Goal: Task Accomplishment & Management: Complete application form

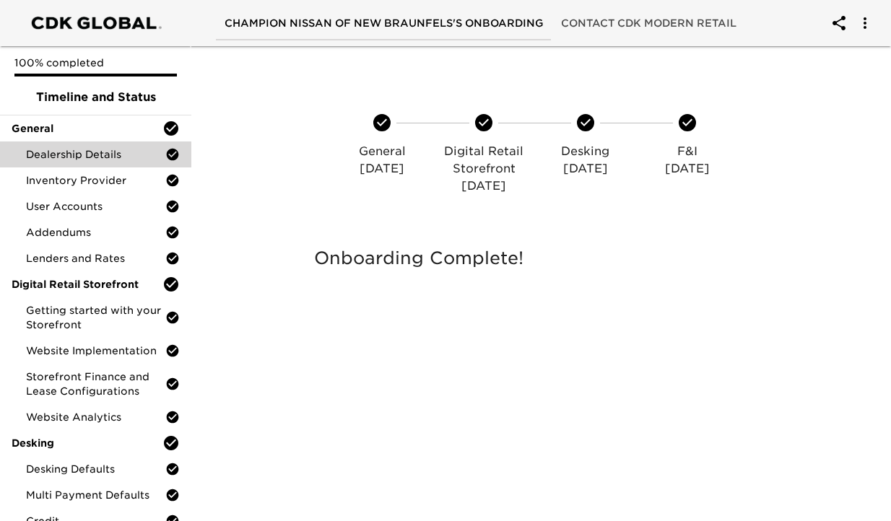
click at [100, 155] on span "Dealership Details" at bounding box center [95, 154] width 139 height 14
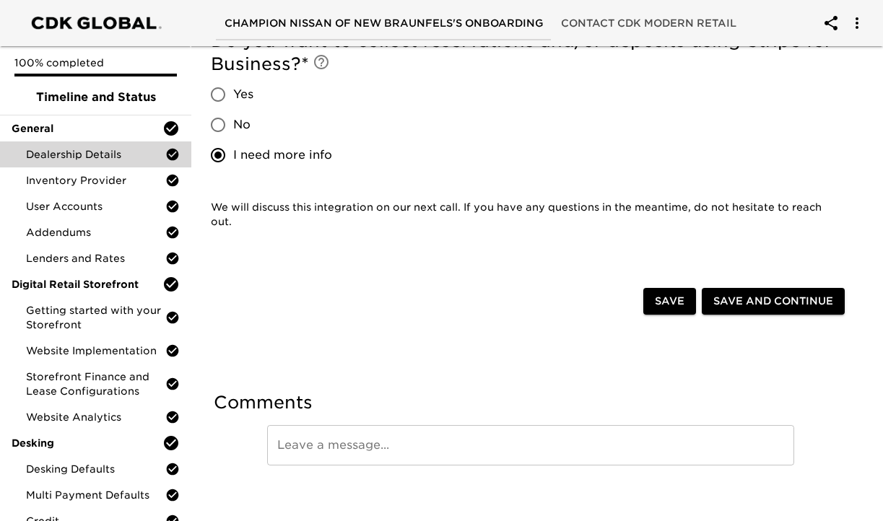
scroll to position [534, 0]
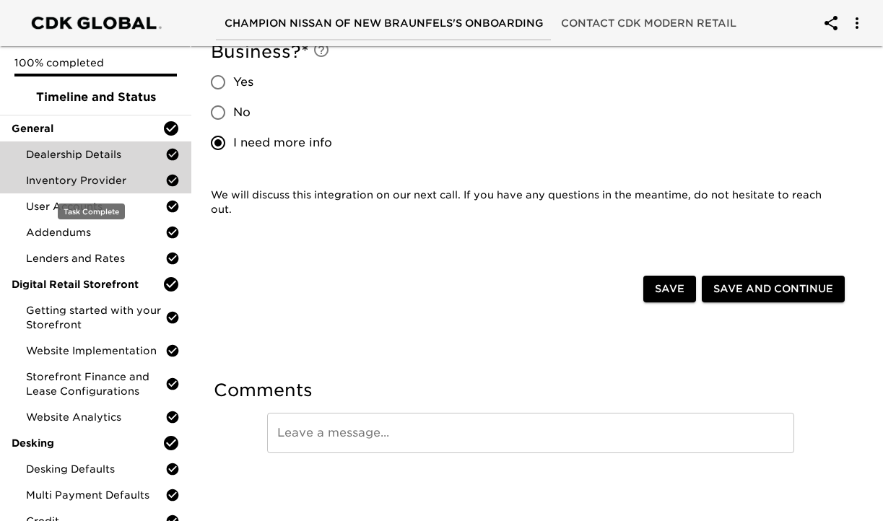
click at [125, 182] on span "Inventory Provider" at bounding box center [95, 180] width 139 height 14
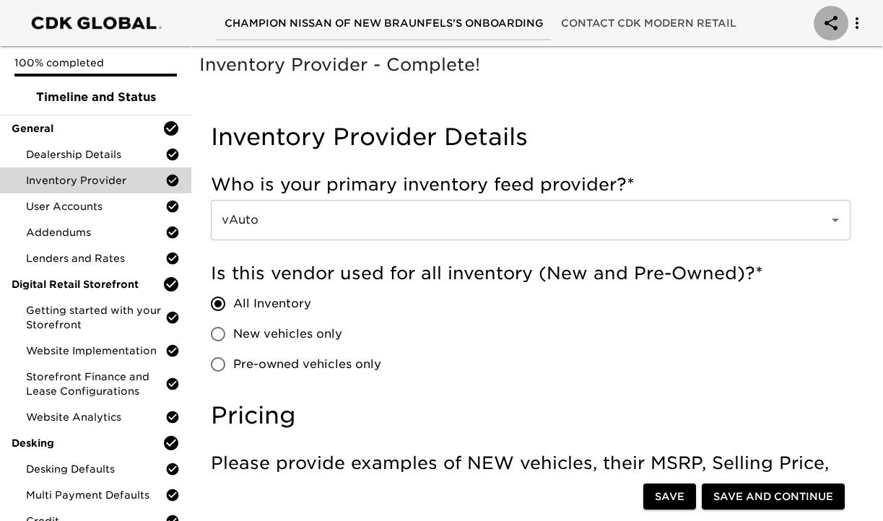
click at [834, 33] on button "account of current user" at bounding box center [831, 23] width 35 height 35
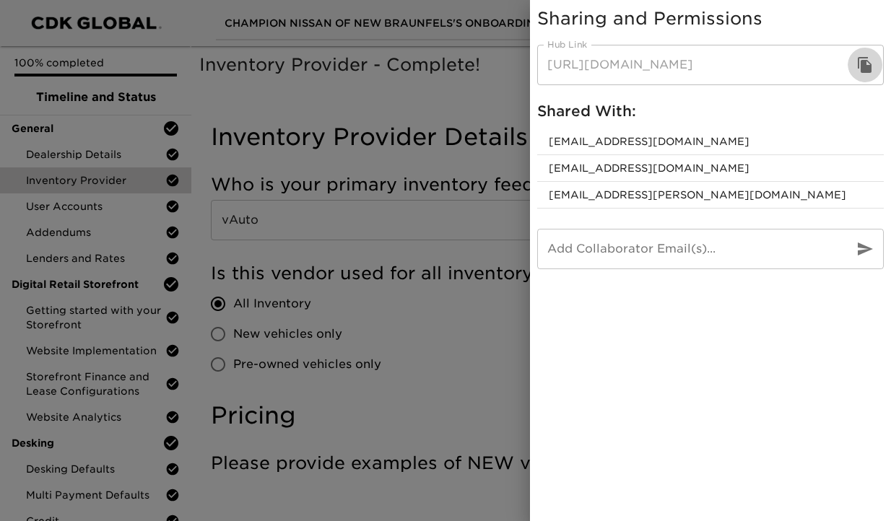
click at [875, 69] on button "button" at bounding box center [865, 65] width 35 height 35
click at [448, 82] on div at bounding box center [445, 260] width 891 height 521
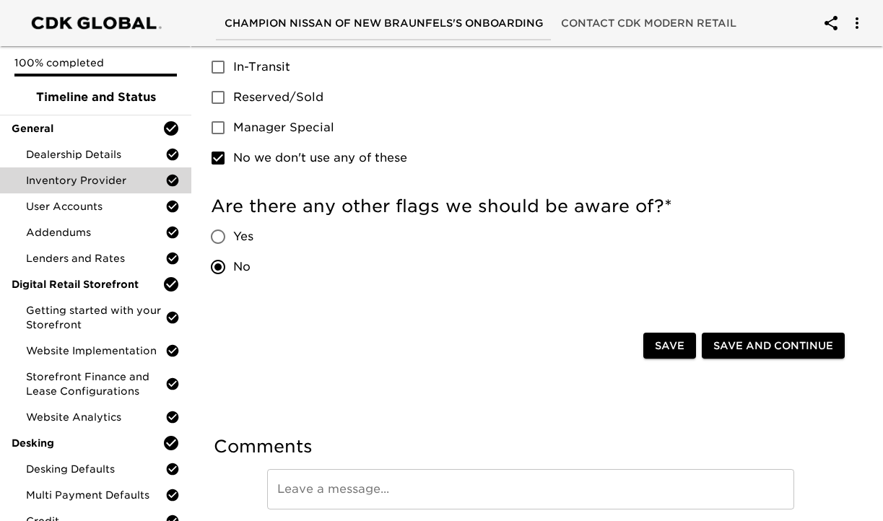
scroll to position [1018, 0]
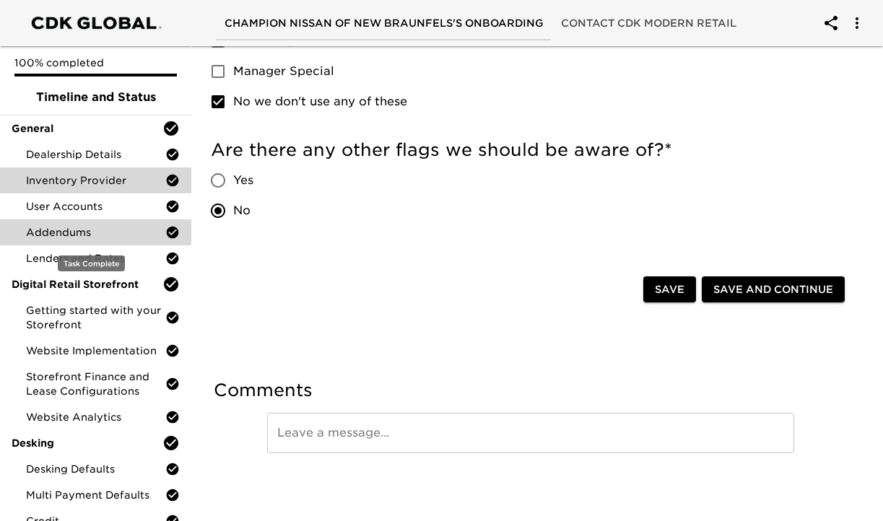
click at [111, 232] on span "Addendums" at bounding box center [95, 232] width 139 height 14
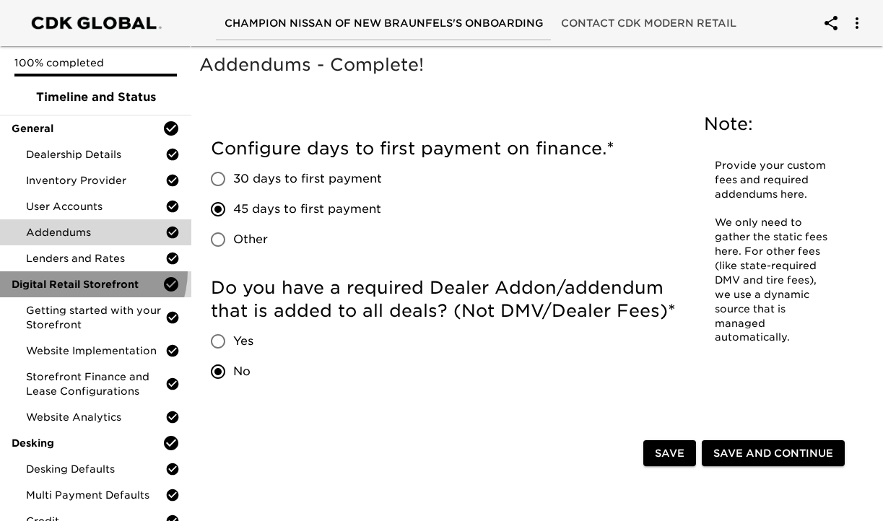
click at [90, 272] on div "Digital Retail Storefront" at bounding box center [95, 285] width 191 height 26
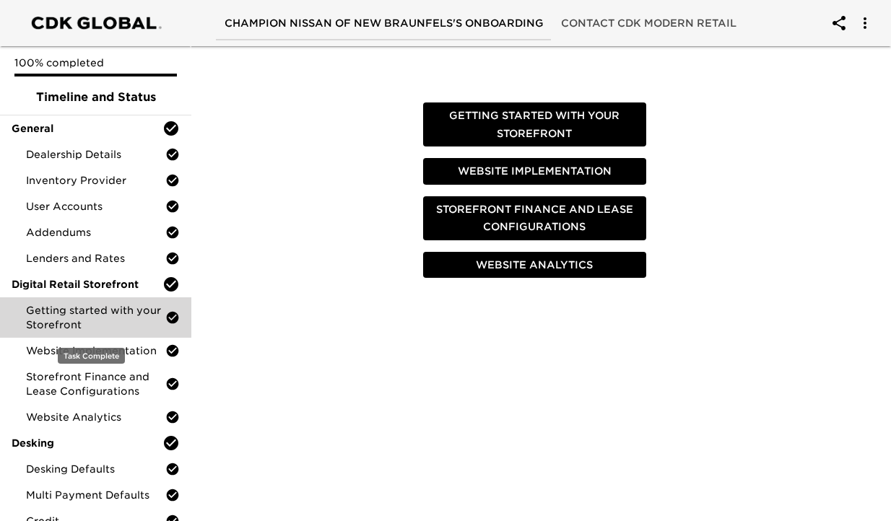
click at [85, 307] on span "Getting started with your Storefront" at bounding box center [95, 317] width 139 height 29
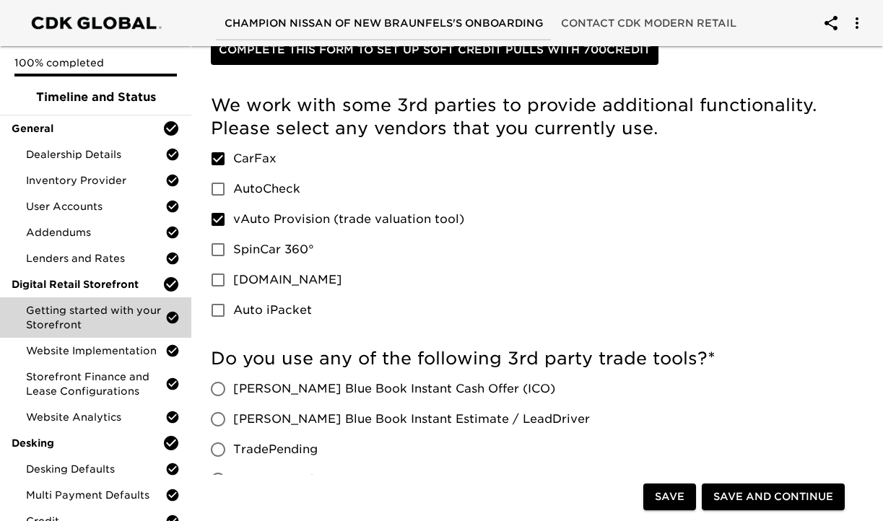
scroll to position [451, 0]
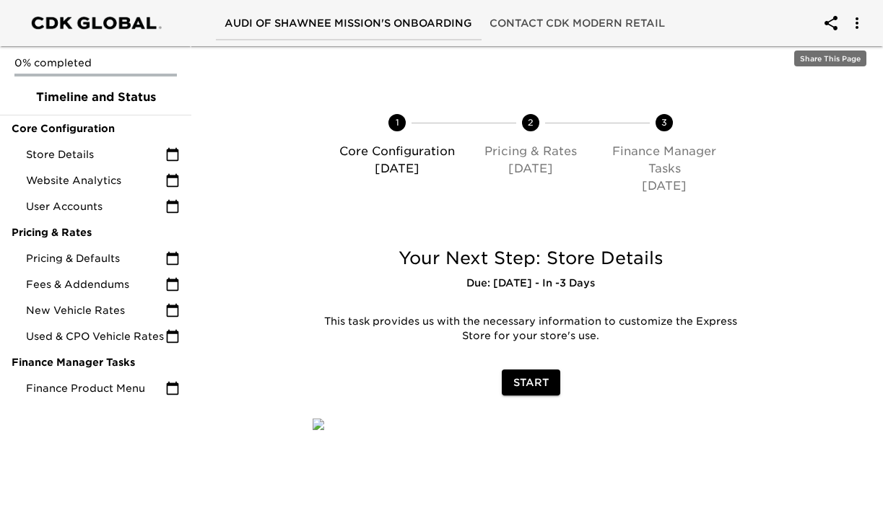
click at [831, 19] on icon "account of current user" at bounding box center [831, 22] width 17 height 17
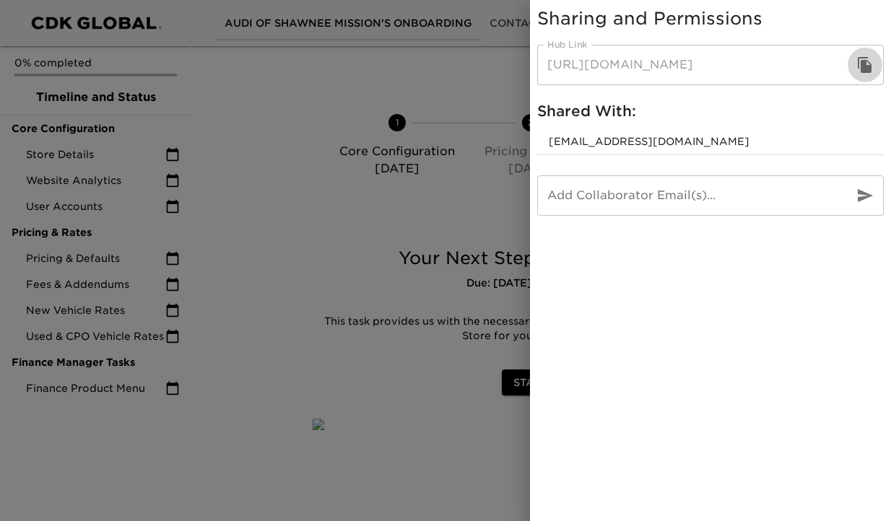
click at [865, 69] on icon "button" at bounding box center [865, 65] width 14 height 16
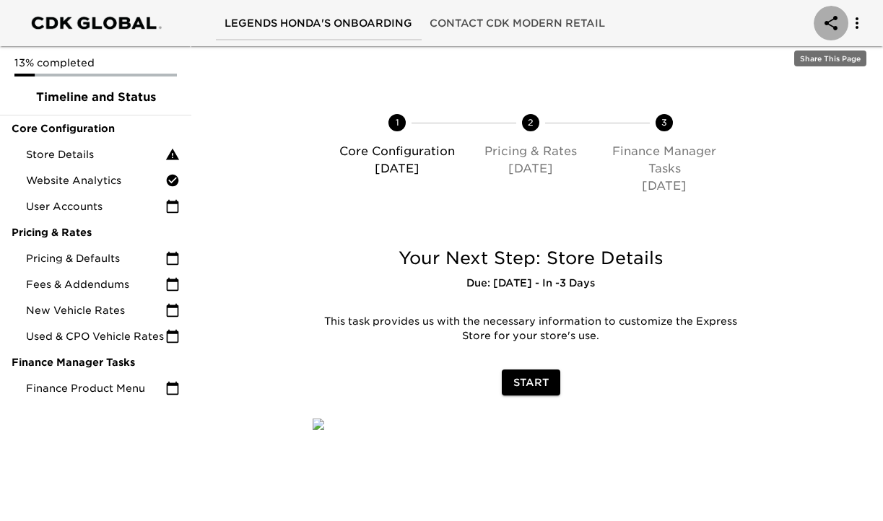
click at [833, 20] on icon "account of current user" at bounding box center [831, 22] width 17 height 17
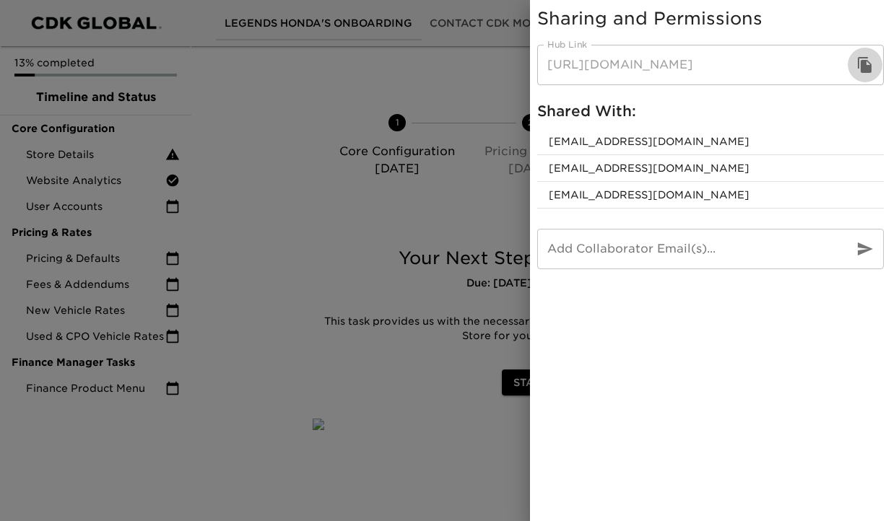
click at [865, 65] on icon "button" at bounding box center [865, 65] width 14 height 16
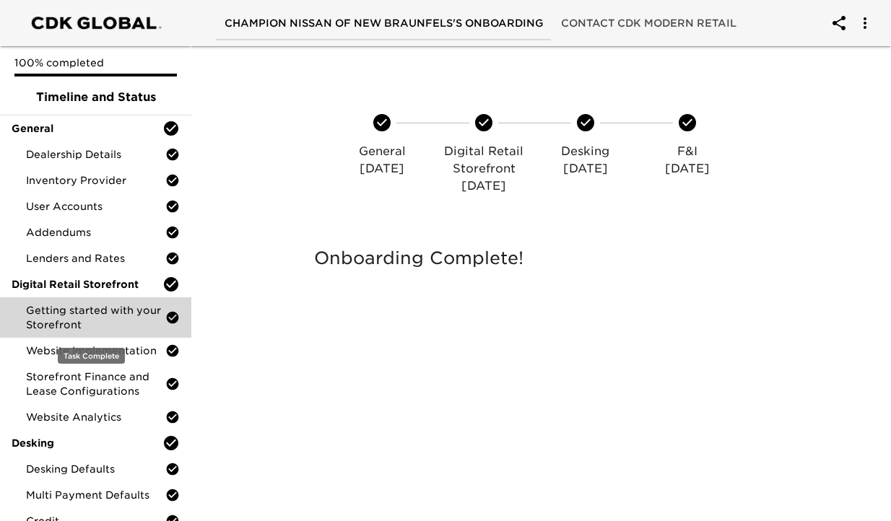
click at [99, 315] on span "Getting started with your Storefront" at bounding box center [95, 317] width 139 height 29
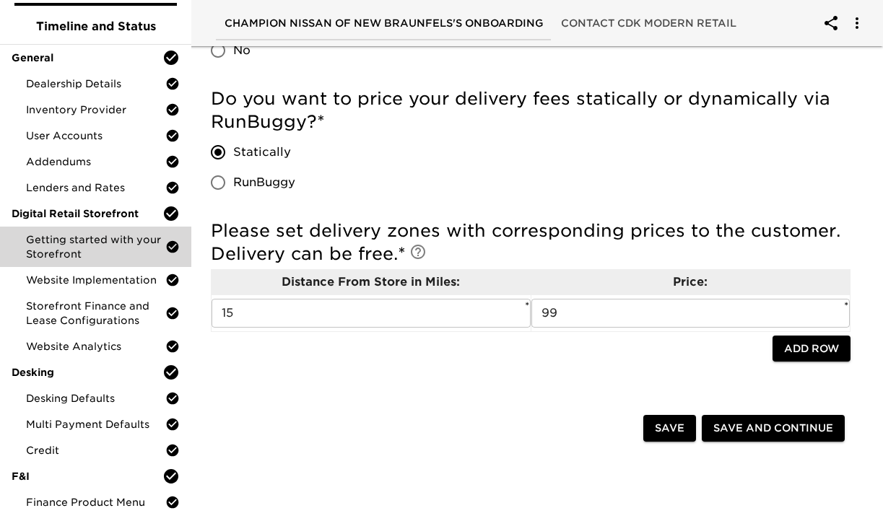
scroll to position [1114, 0]
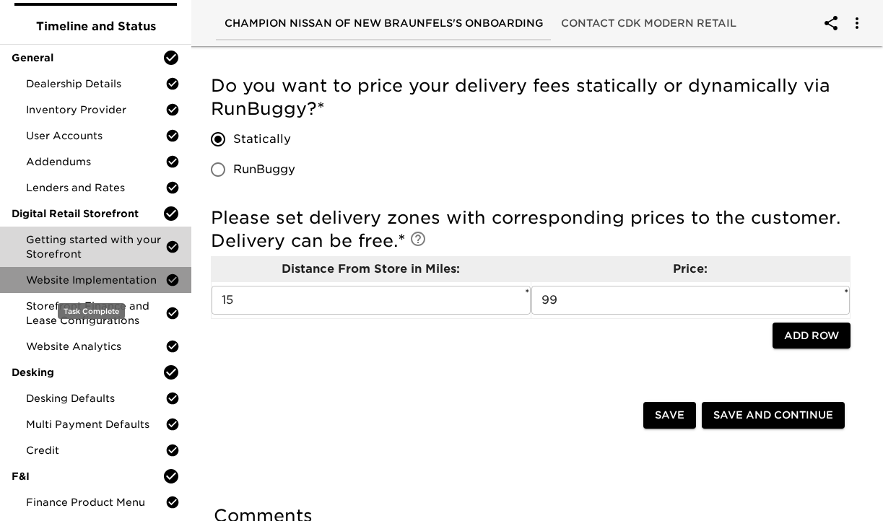
click at [105, 283] on span "Website Implementation" at bounding box center [95, 280] width 139 height 14
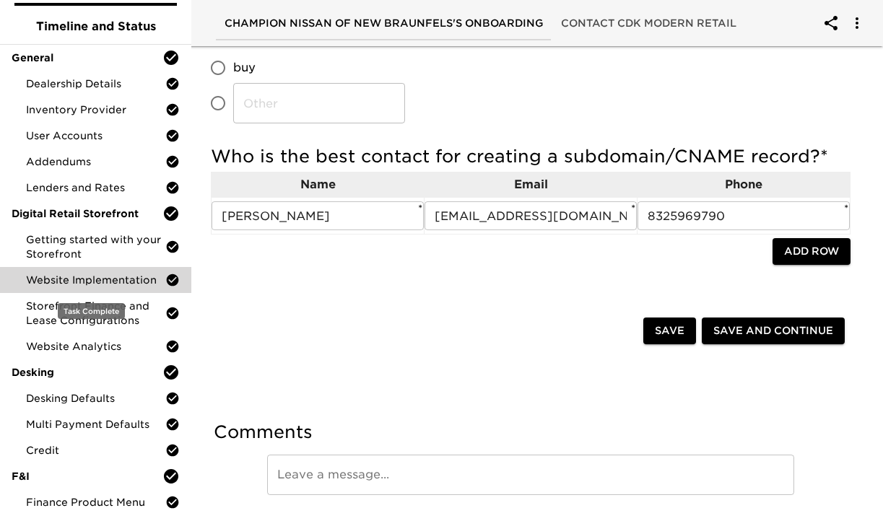
scroll to position [470, 0]
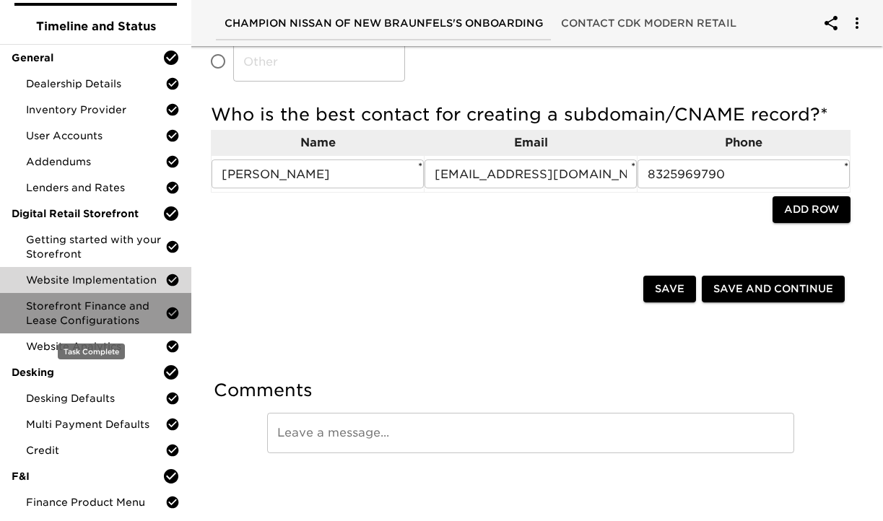
click at [124, 302] on span "Storefront Finance and Lease Configurations" at bounding box center [95, 313] width 139 height 29
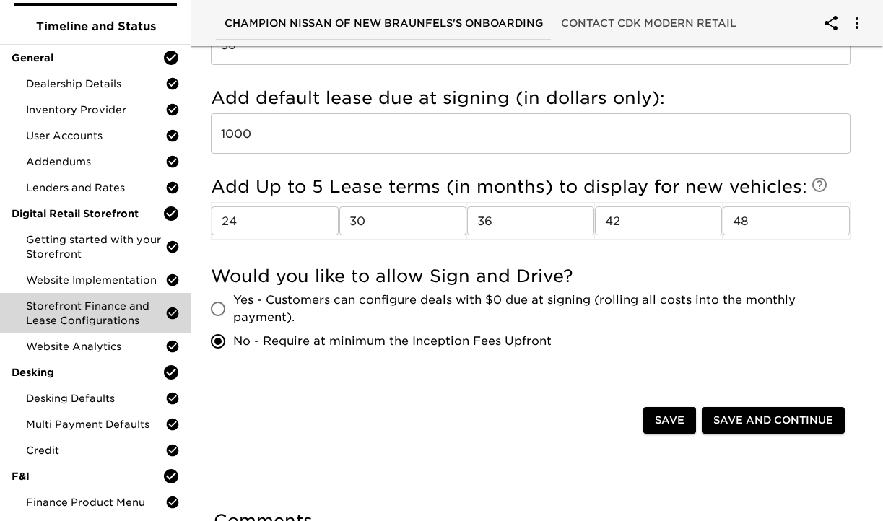
scroll to position [720, 0]
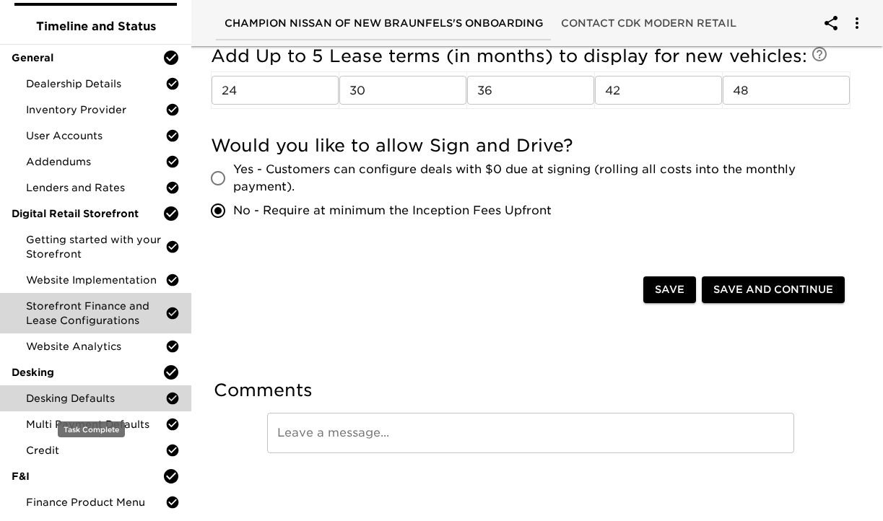
click at [95, 394] on span "Desking Defaults" at bounding box center [95, 398] width 139 height 14
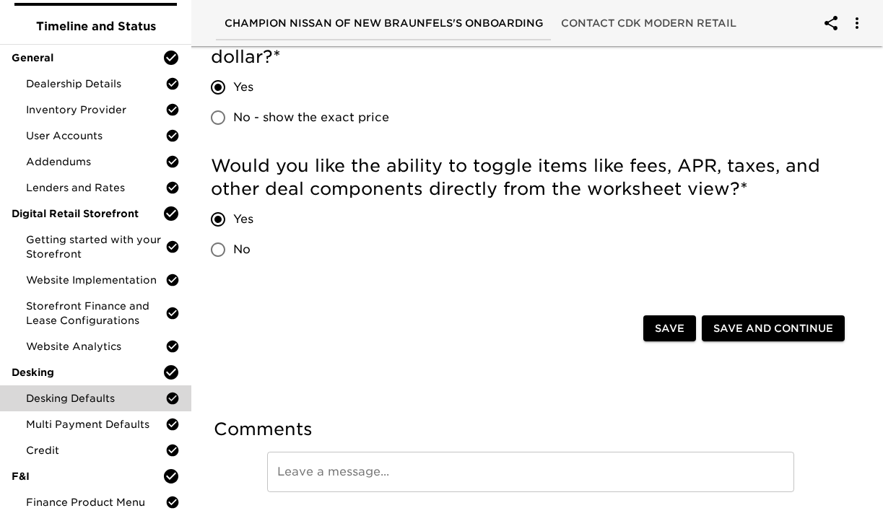
scroll to position [573, 0]
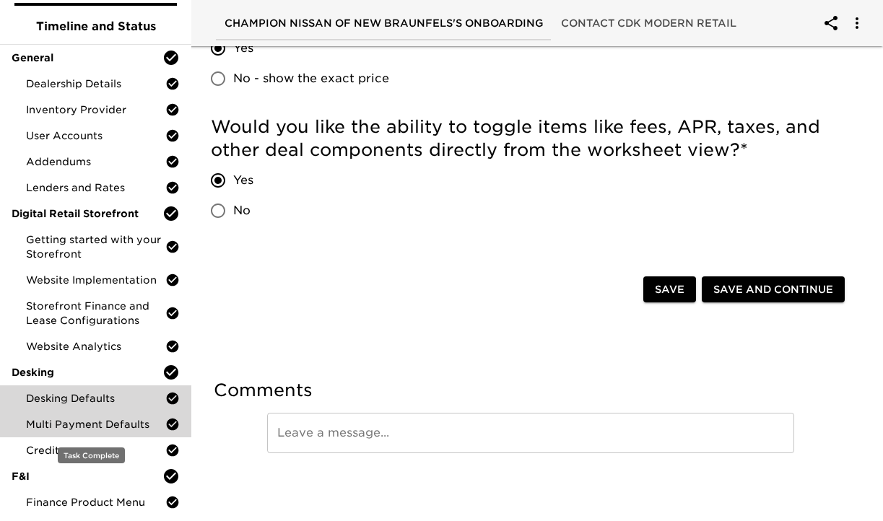
click at [69, 426] on span "Multi Payment Defaults" at bounding box center [95, 424] width 139 height 14
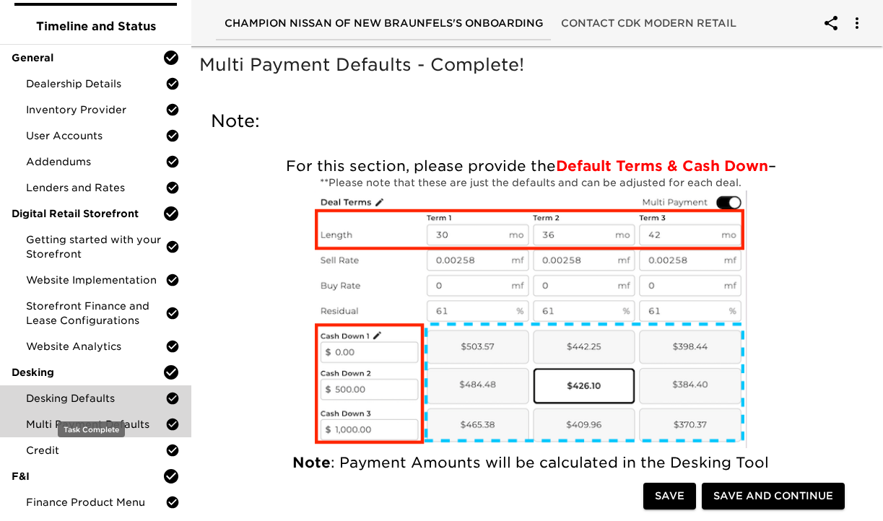
click at [82, 394] on span "Desking Defaults" at bounding box center [95, 398] width 139 height 14
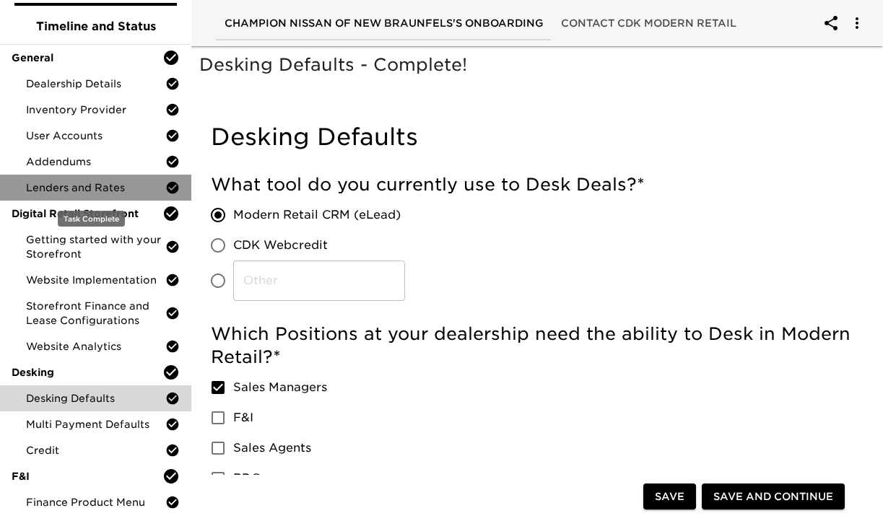
click at [105, 195] on div "Lenders and Rates" at bounding box center [95, 188] width 191 height 26
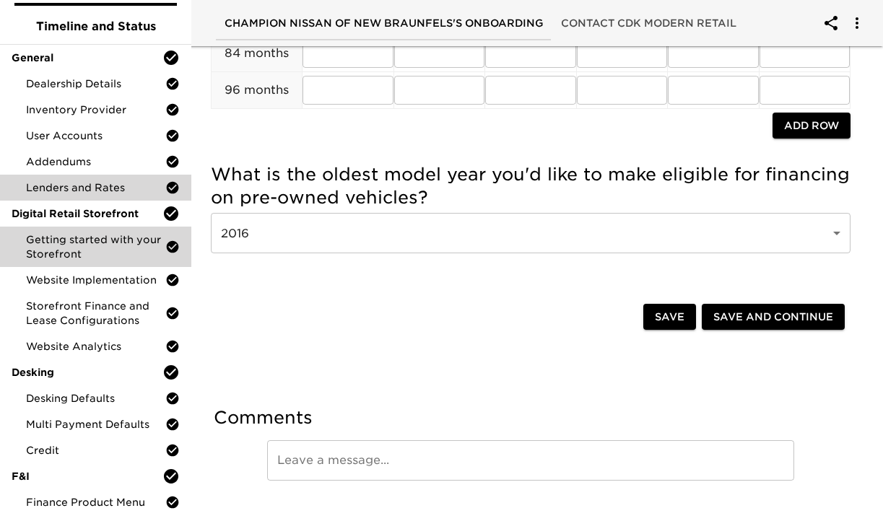
scroll to position [1872, 0]
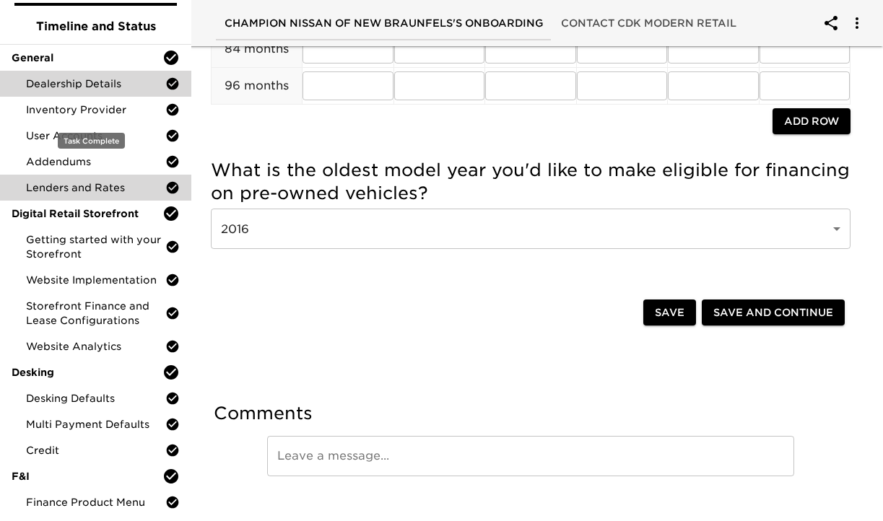
click at [91, 82] on span "Dealership Details" at bounding box center [95, 84] width 139 height 14
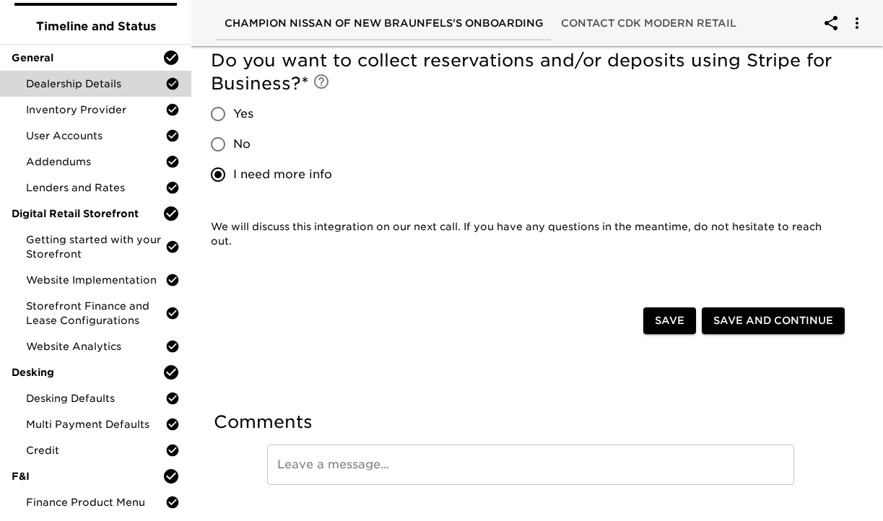
scroll to position [534, 0]
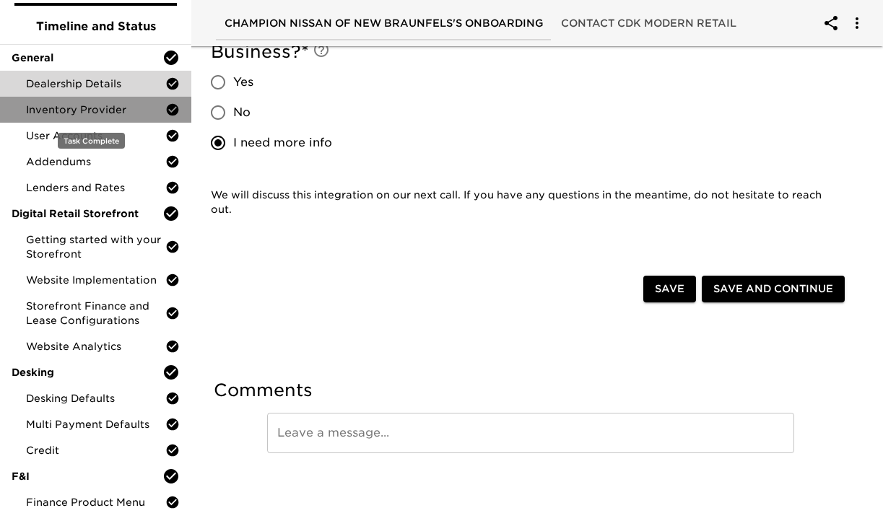
click at [108, 111] on span "Inventory Provider" at bounding box center [95, 110] width 139 height 14
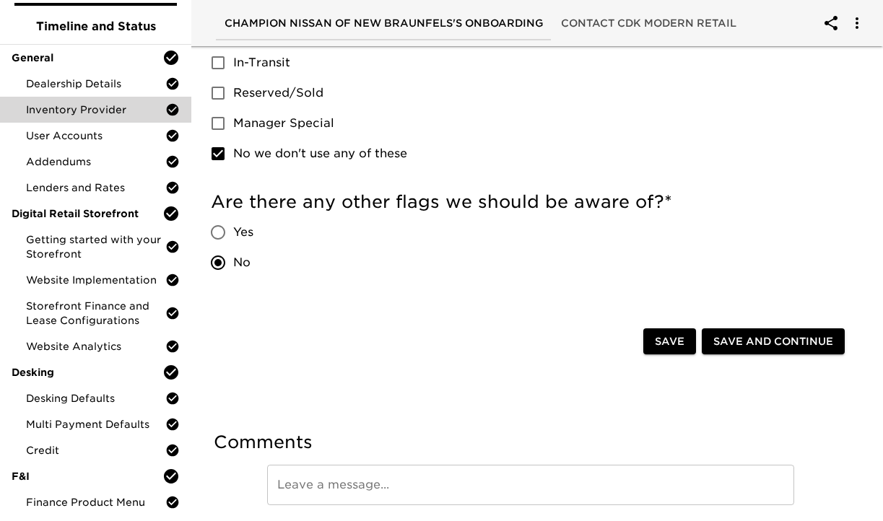
scroll to position [1018, 0]
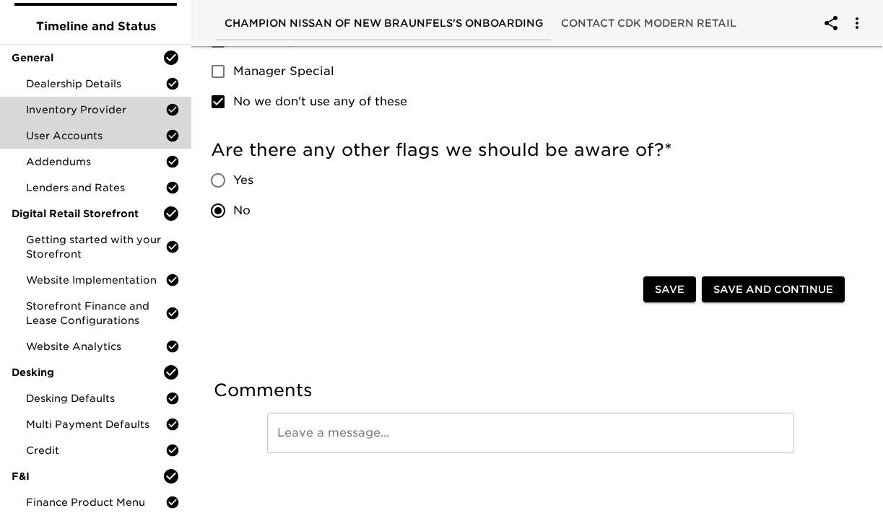
click at [113, 135] on span "User Accounts" at bounding box center [95, 136] width 139 height 14
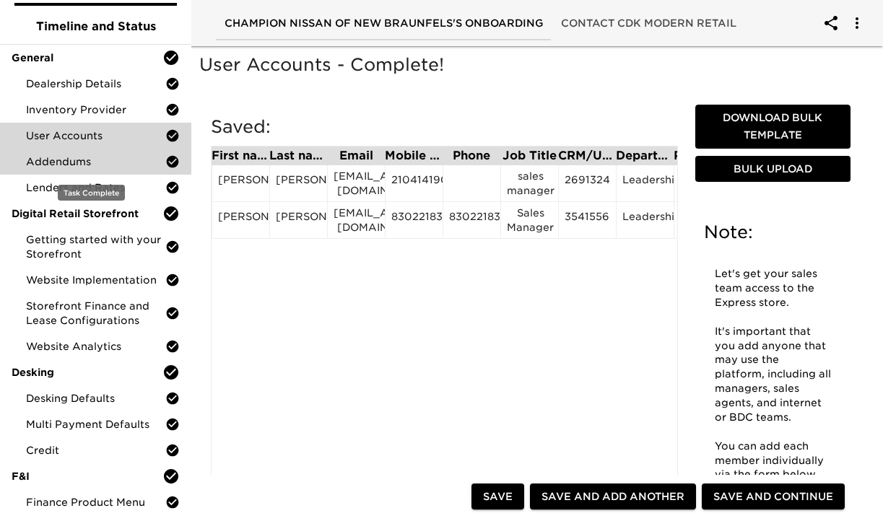
click at [112, 153] on div "Addendums" at bounding box center [95, 162] width 191 height 26
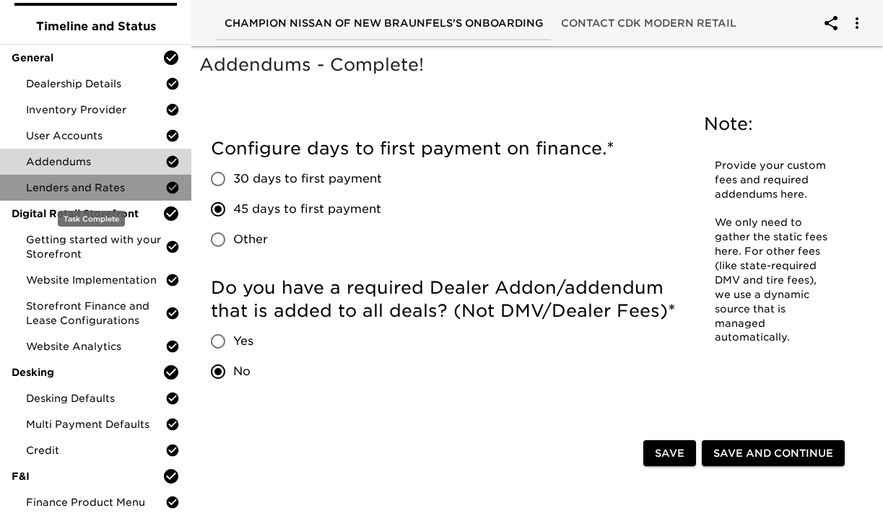
click at [112, 181] on span "Lenders and Rates" at bounding box center [95, 188] width 139 height 14
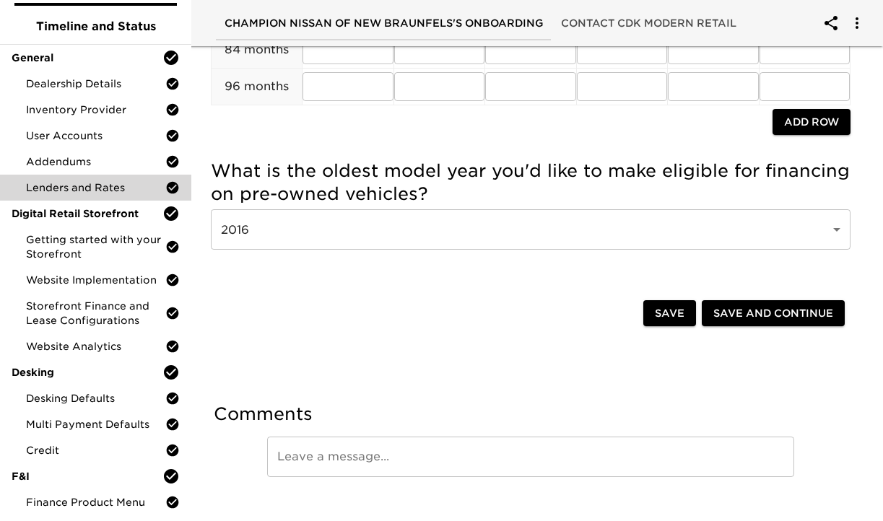
scroll to position [1872, 0]
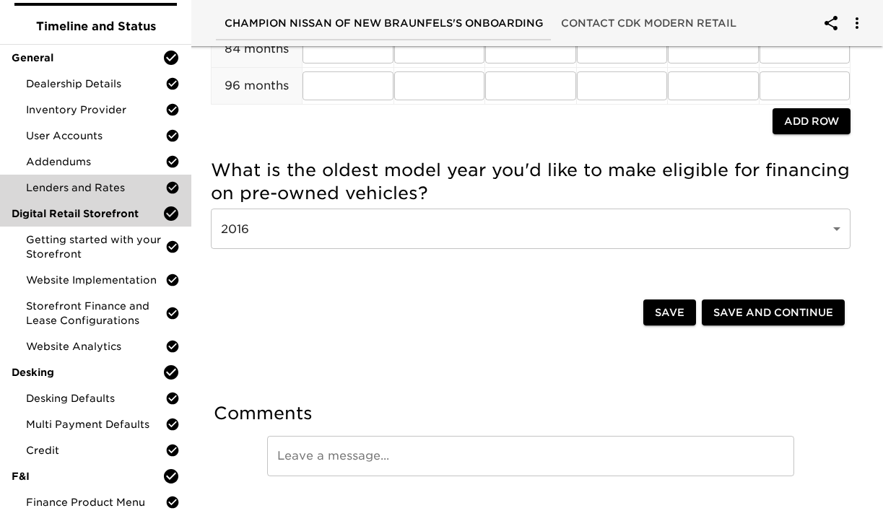
click at [103, 220] on span "Digital Retail Storefront" at bounding box center [87, 214] width 151 height 14
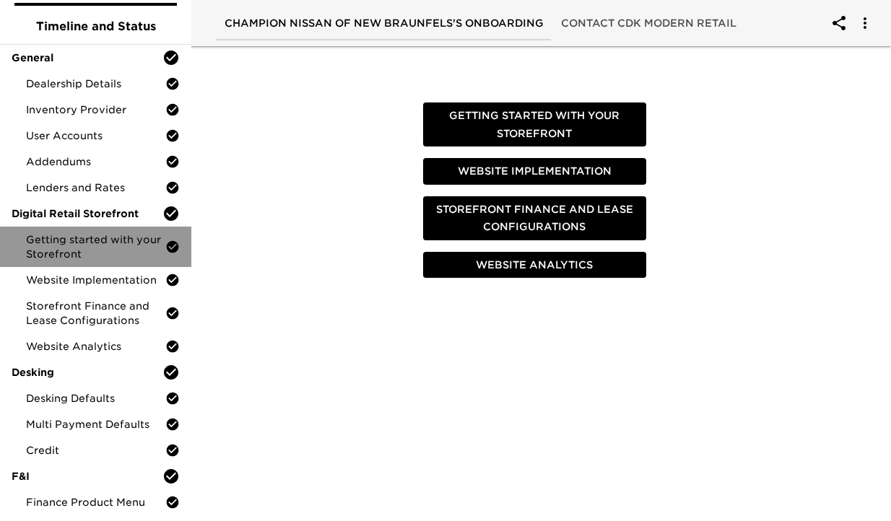
click at [105, 241] on span "Getting started with your Storefront" at bounding box center [95, 247] width 139 height 29
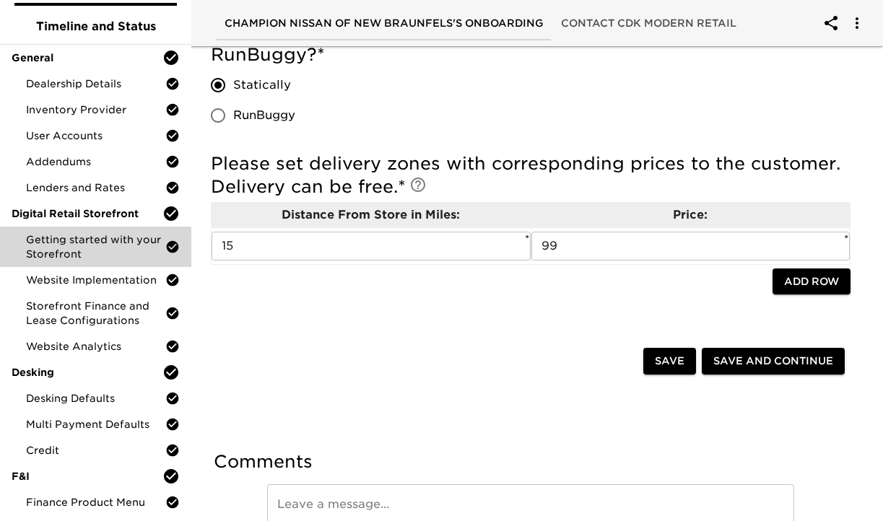
scroll to position [1240, 0]
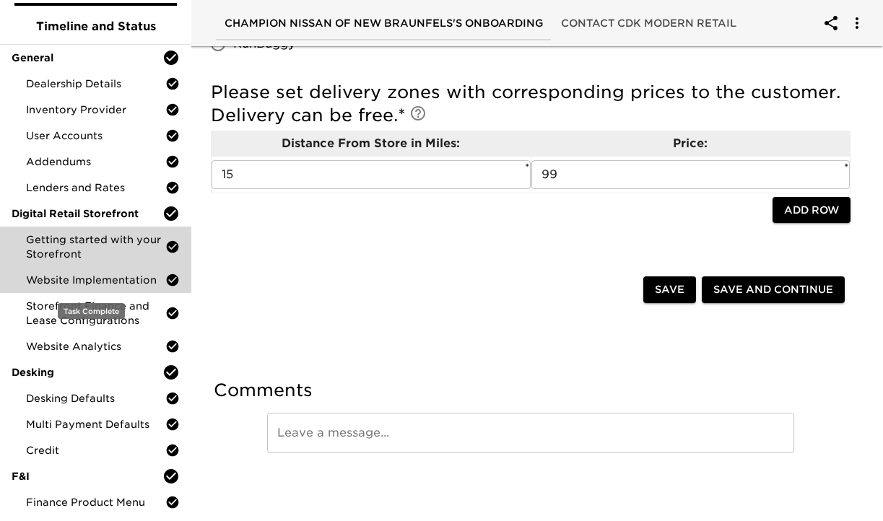
click at [81, 282] on span "Website Implementation" at bounding box center [95, 280] width 139 height 14
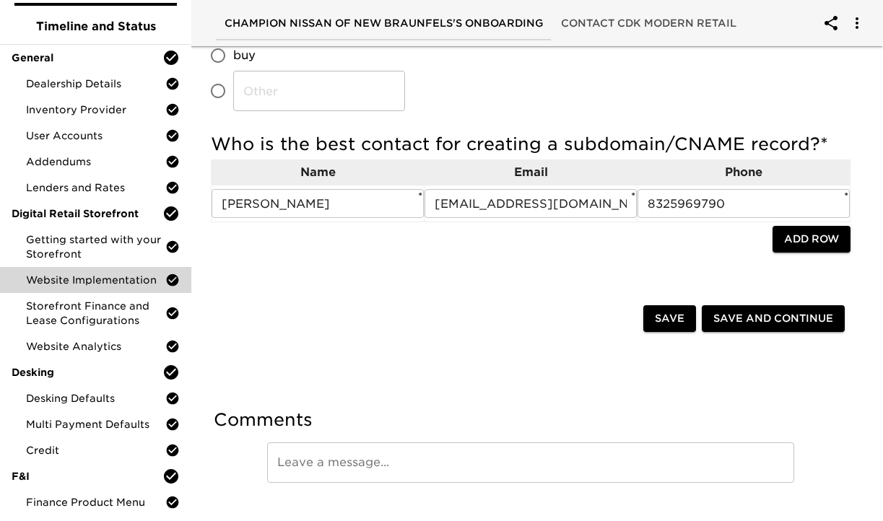
scroll to position [446, 0]
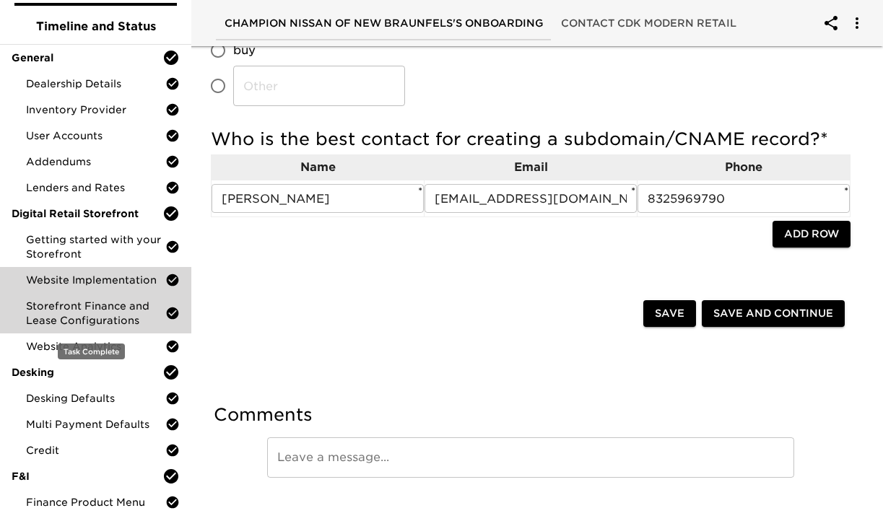
click at [111, 313] on span "Storefront Finance and Lease Configurations" at bounding box center [95, 313] width 139 height 29
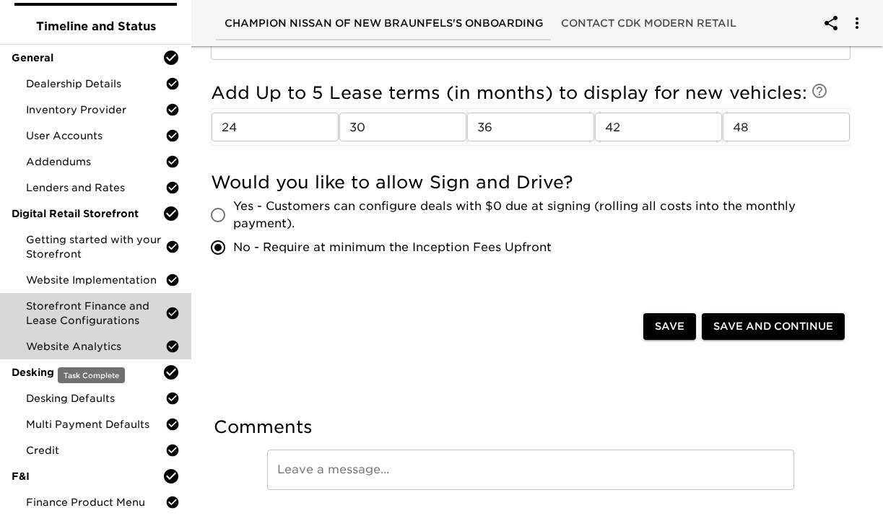
scroll to position [681, 0]
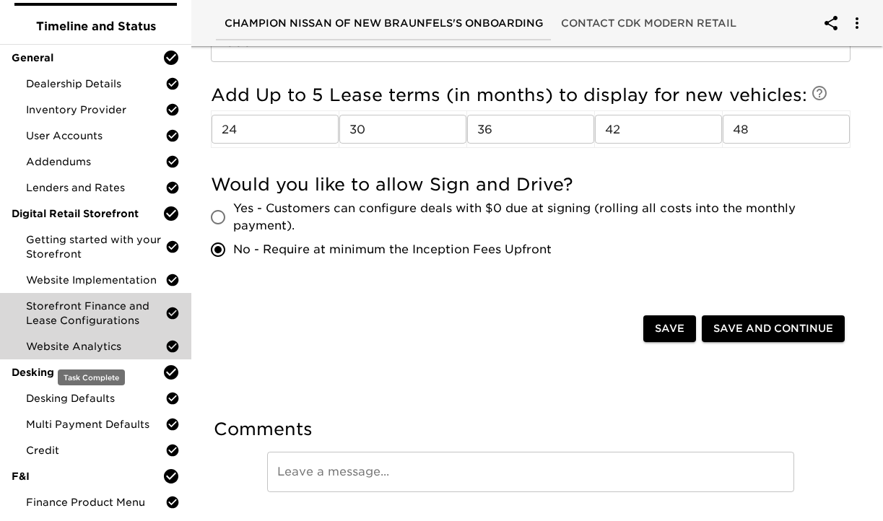
click at [77, 350] on span "Website Analytics" at bounding box center [95, 346] width 139 height 14
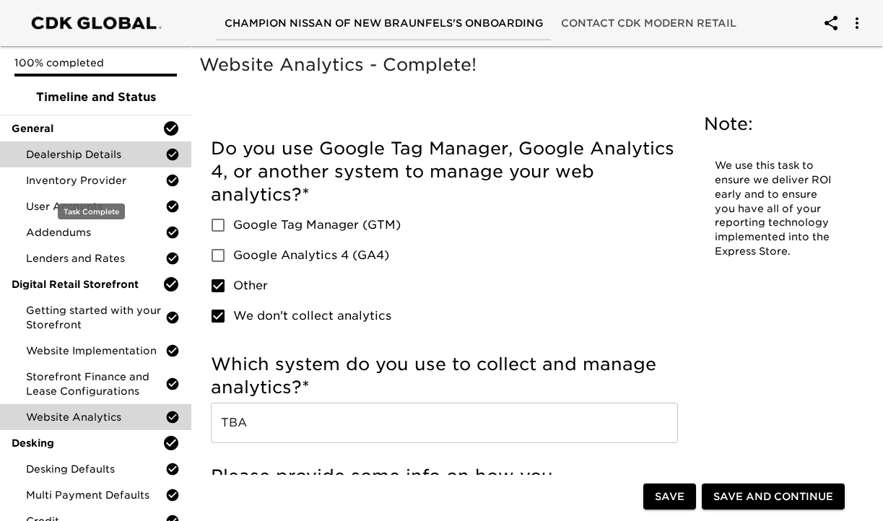
click at [94, 163] on div "Dealership Details" at bounding box center [95, 155] width 191 height 26
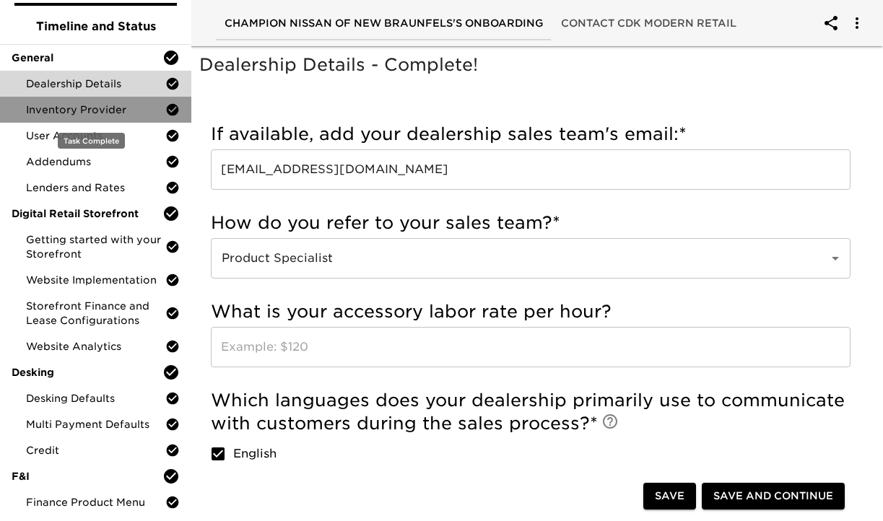
click at [105, 116] on span "Inventory Provider" at bounding box center [95, 110] width 139 height 14
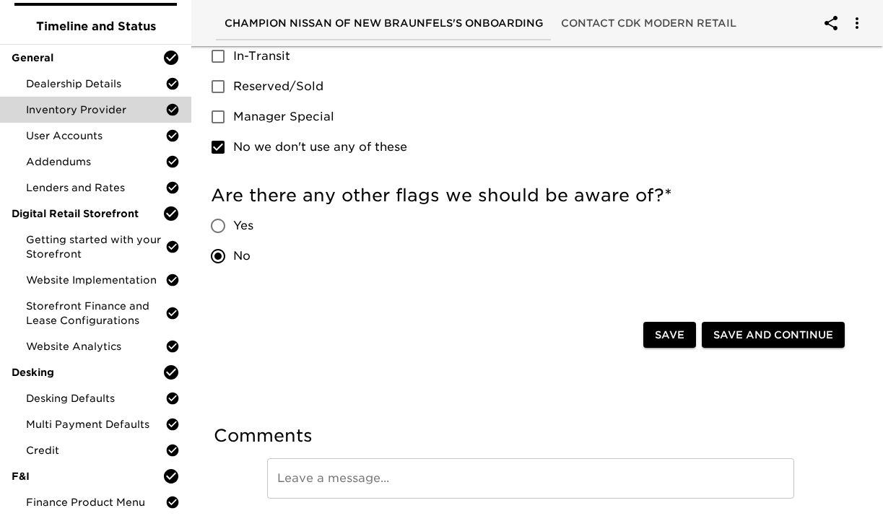
scroll to position [974, 0]
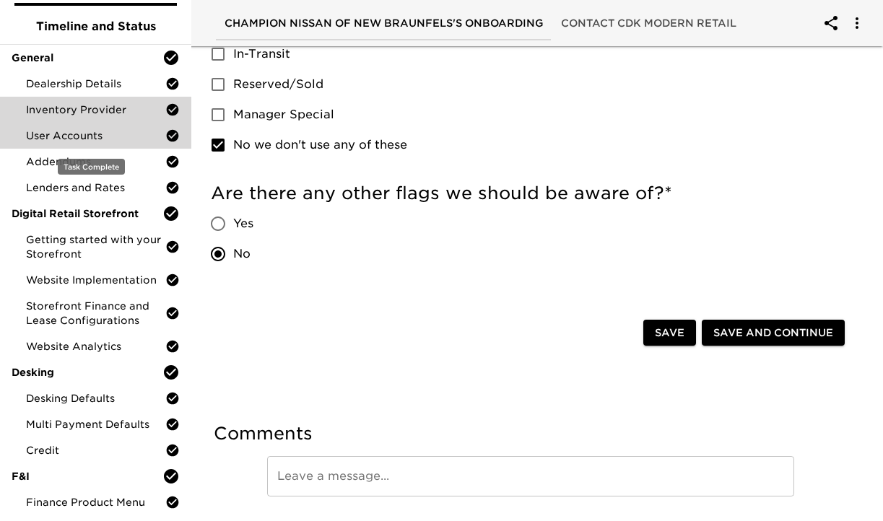
click at [88, 137] on span "User Accounts" at bounding box center [95, 136] width 139 height 14
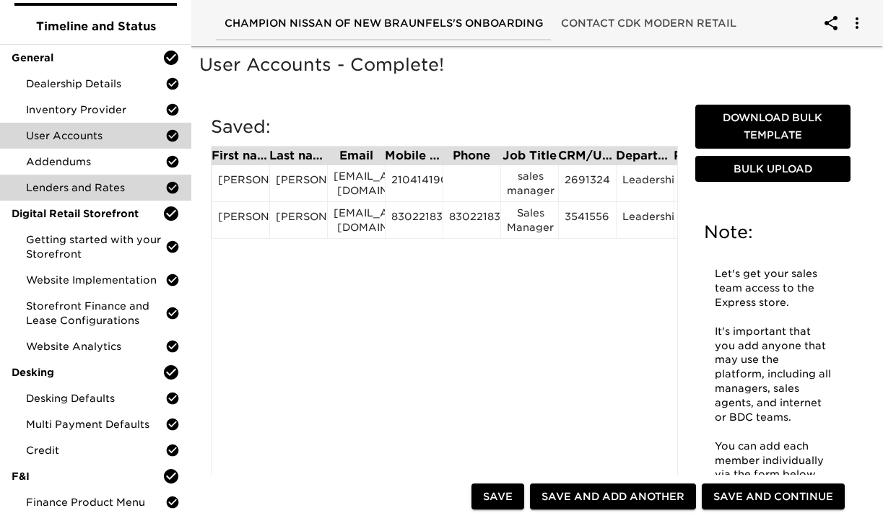
click at [85, 176] on div "Lenders and Rates" at bounding box center [95, 188] width 191 height 26
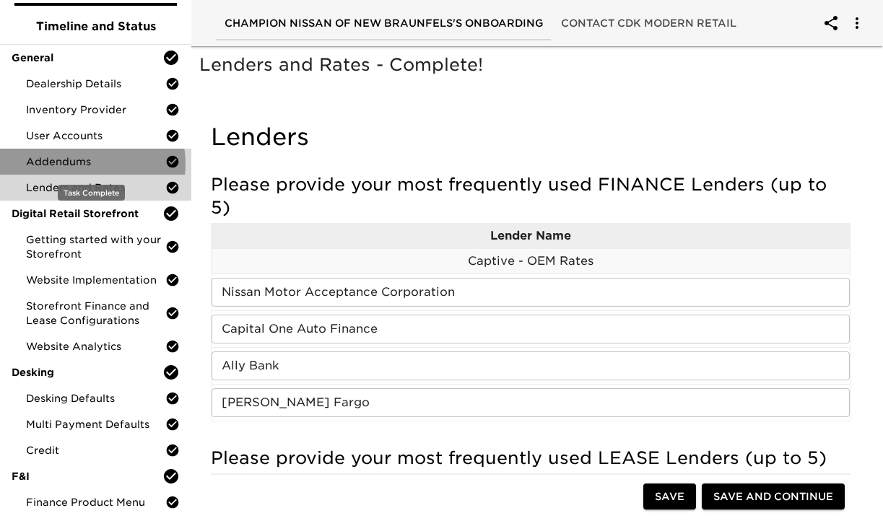
click at [87, 164] on span "Addendums" at bounding box center [95, 162] width 139 height 14
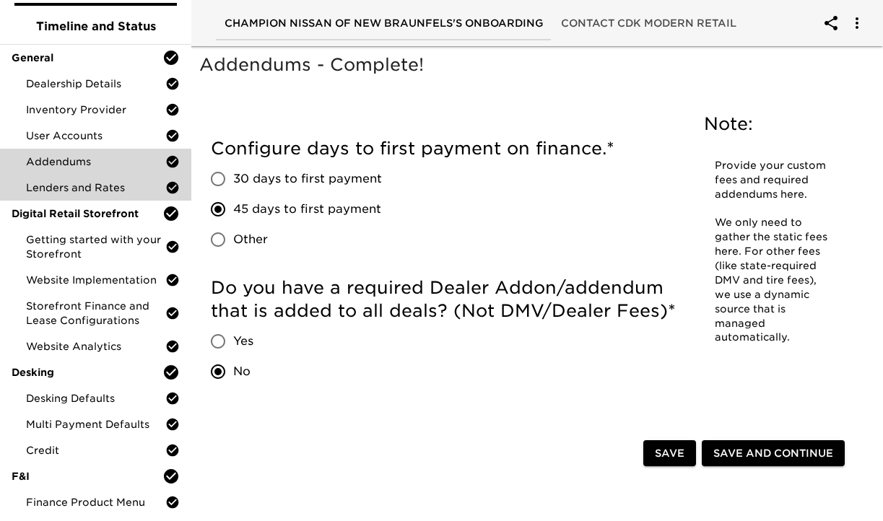
click at [96, 193] on span "Lenders and Rates" at bounding box center [95, 188] width 139 height 14
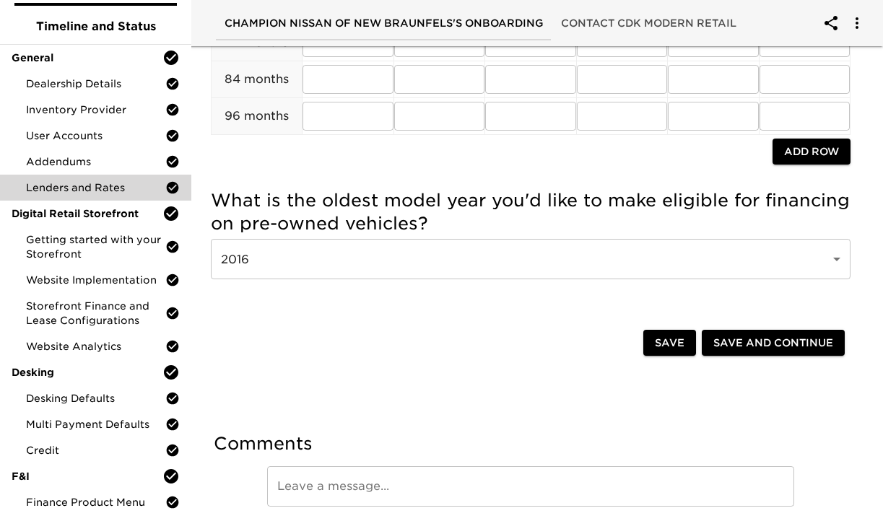
scroll to position [1872, 0]
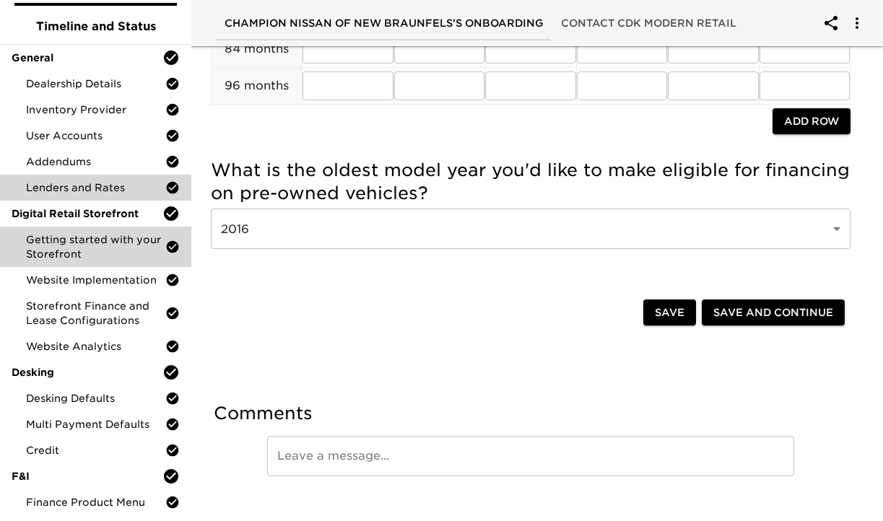
click at [78, 246] on span "Getting started with your Storefront" at bounding box center [95, 247] width 139 height 29
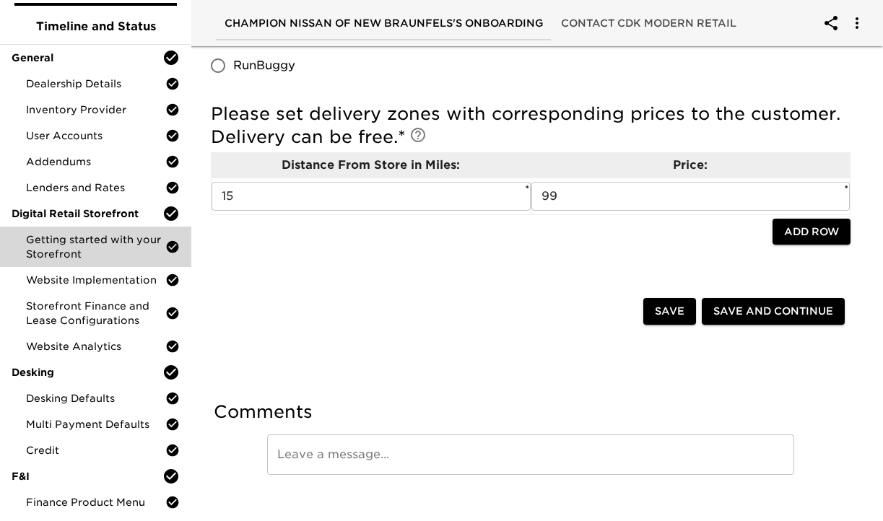
scroll to position [1240, 0]
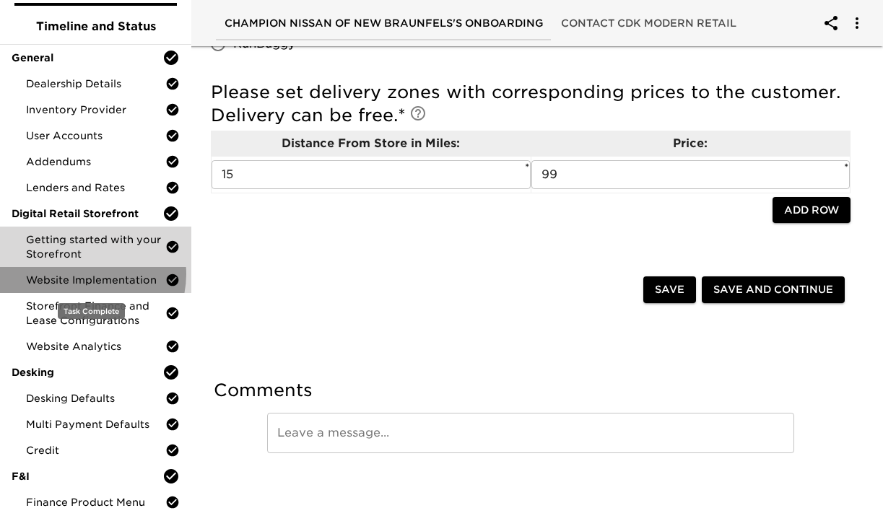
click at [90, 274] on span "Website Implementation" at bounding box center [95, 280] width 139 height 14
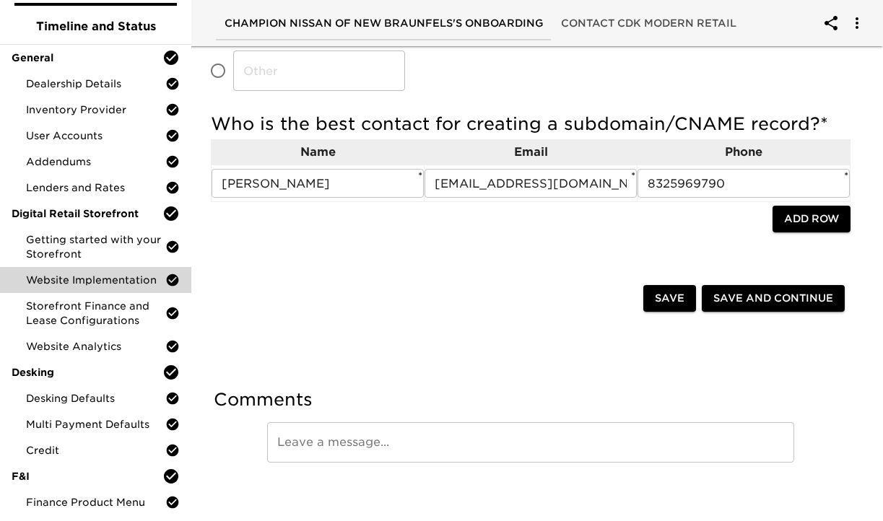
scroll to position [470, 0]
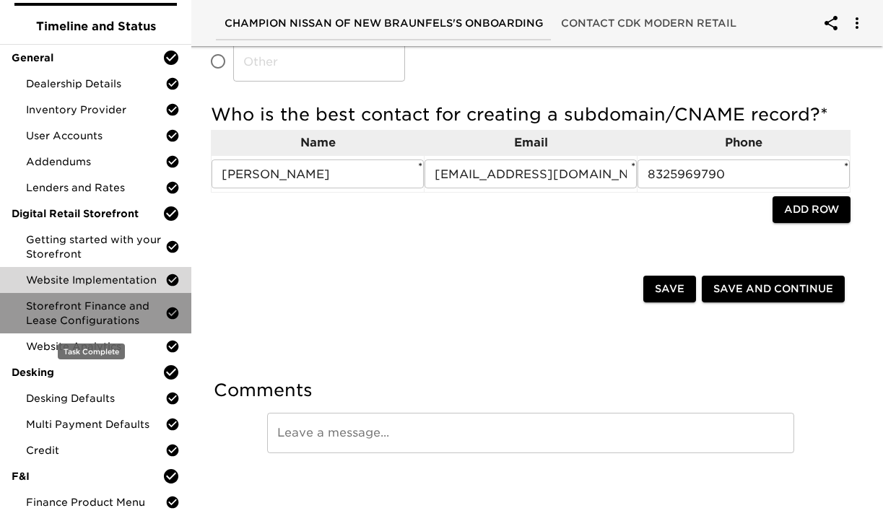
click at [114, 321] on span "Storefront Finance and Lease Configurations" at bounding box center [95, 313] width 139 height 29
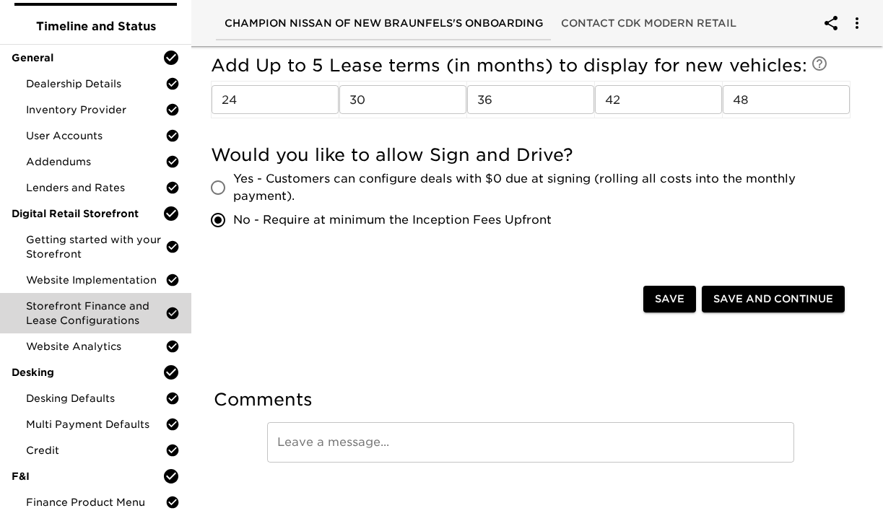
scroll to position [720, 0]
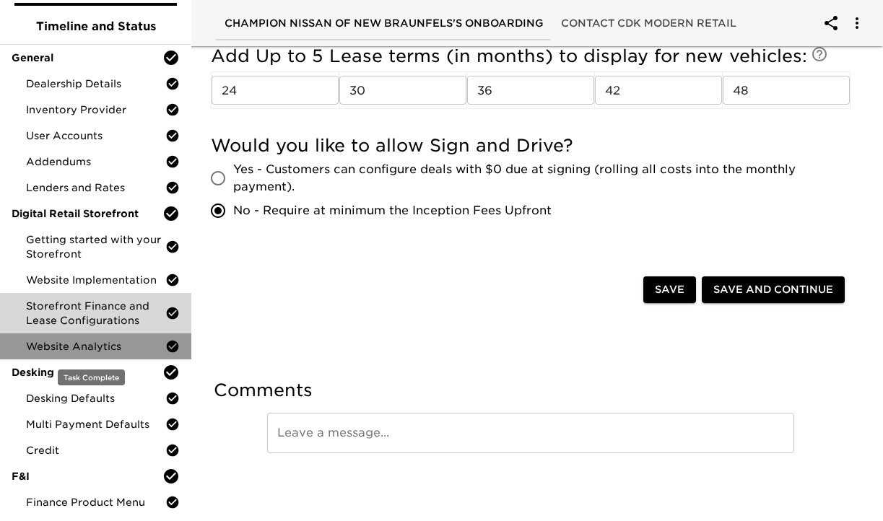
click at [106, 337] on div "Website Analytics" at bounding box center [95, 347] width 191 height 26
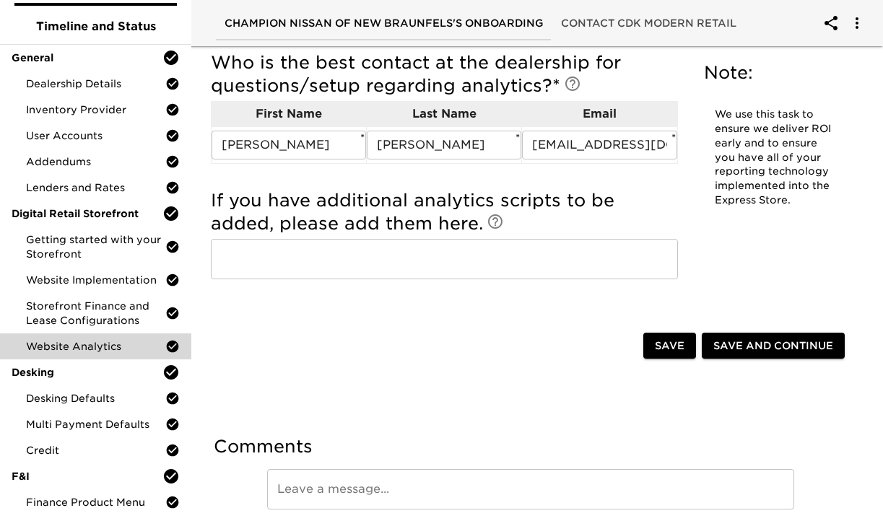
scroll to position [532, 0]
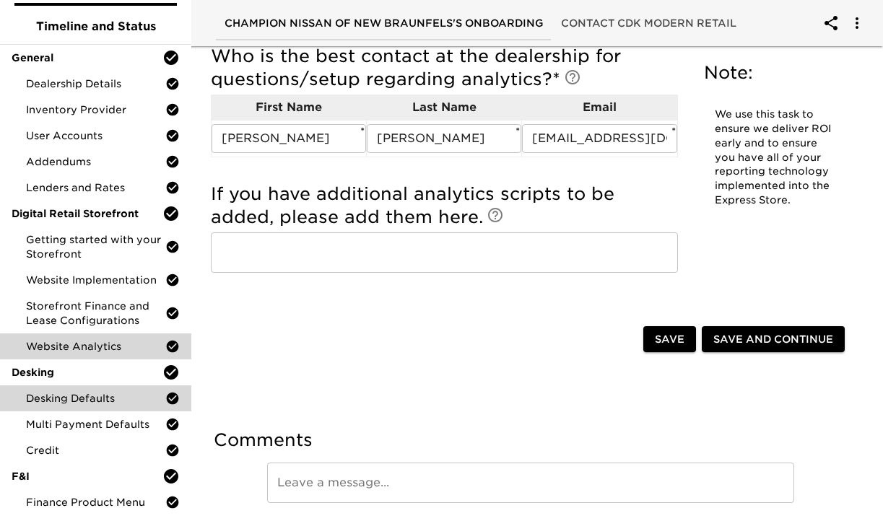
click at [100, 391] on span "Desking Defaults" at bounding box center [95, 398] width 139 height 14
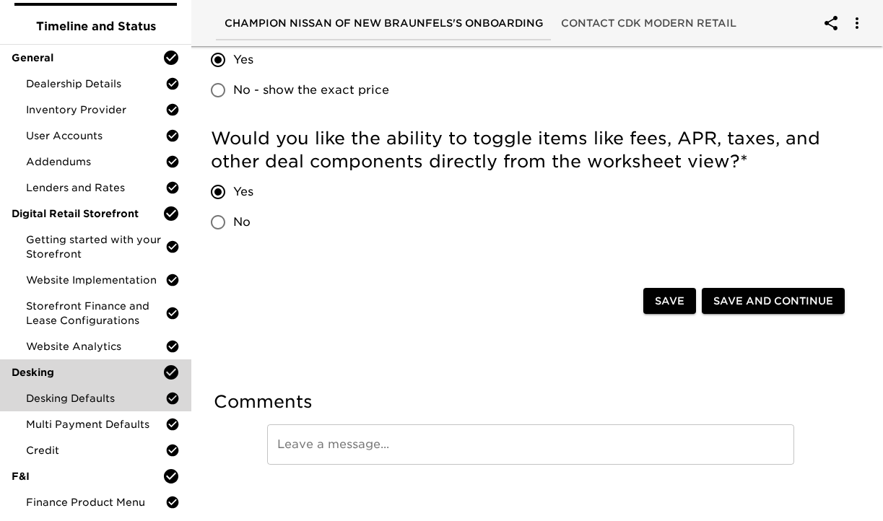
scroll to position [573, 0]
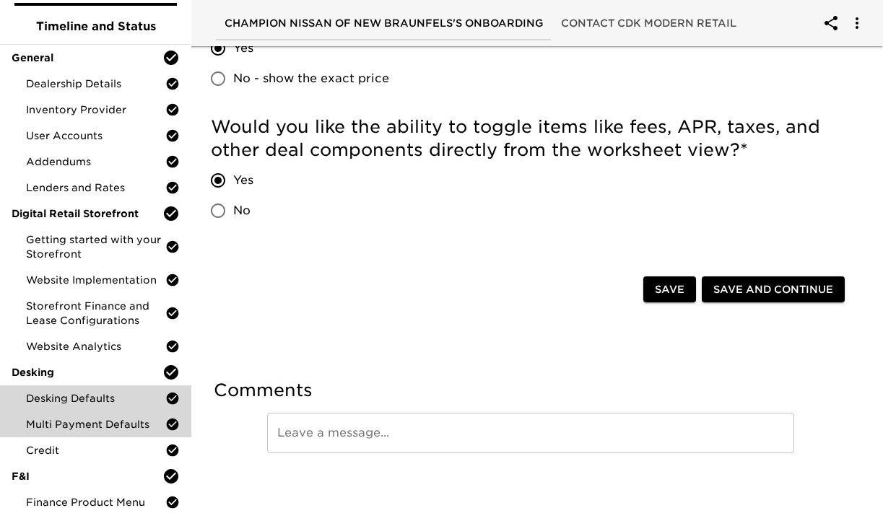
click at [77, 426] on span "Multi Payment Defaults" at bounding box center [95, 424] width 139 height 14
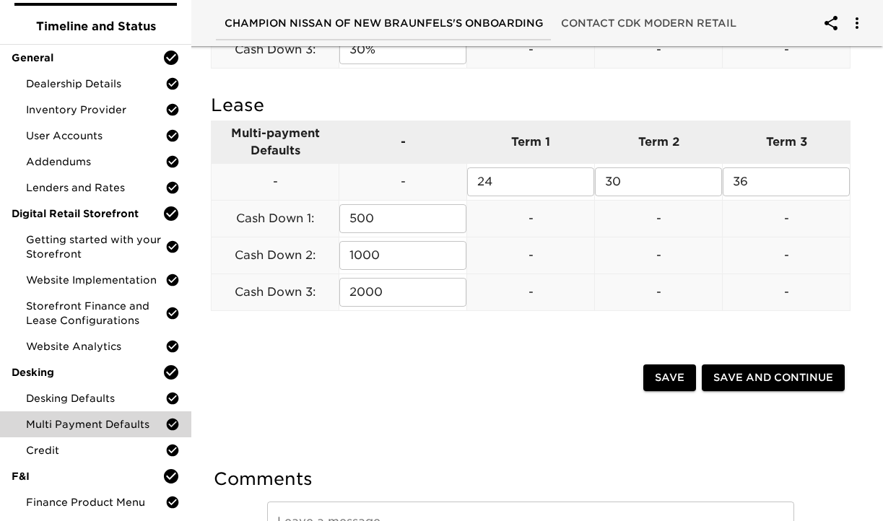
scroll to position [810, 0]
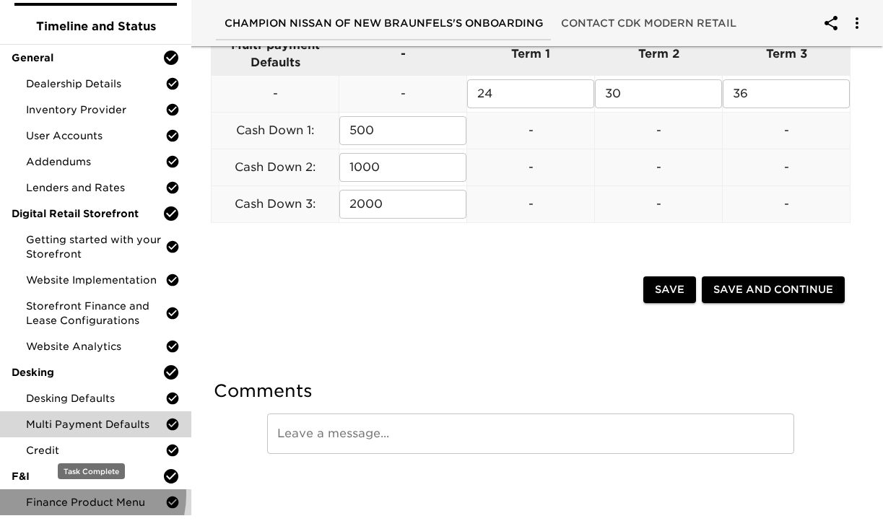
click at [90, 495] on span "Finance Product Menu" at bounding box center [95, 502] width 139 height 14
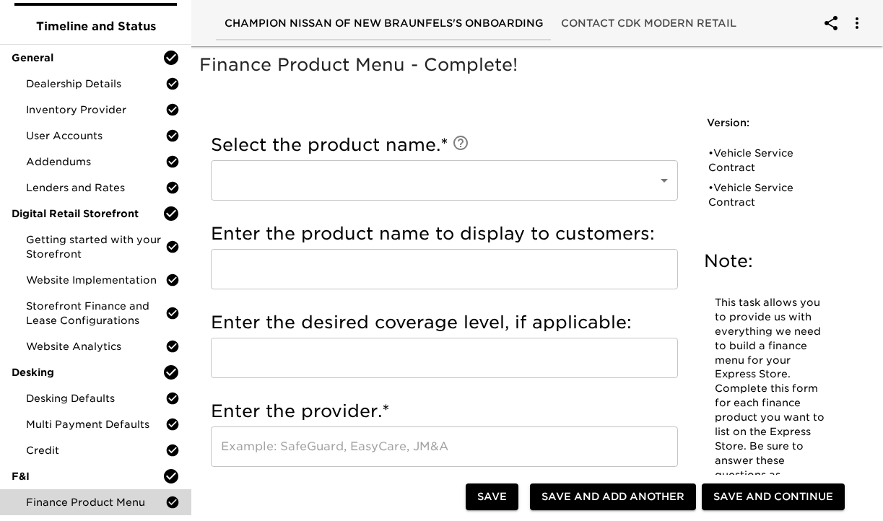
click at [831, 24] on icon "account of current user" at bounding box center [831, 22] width 17 height 17
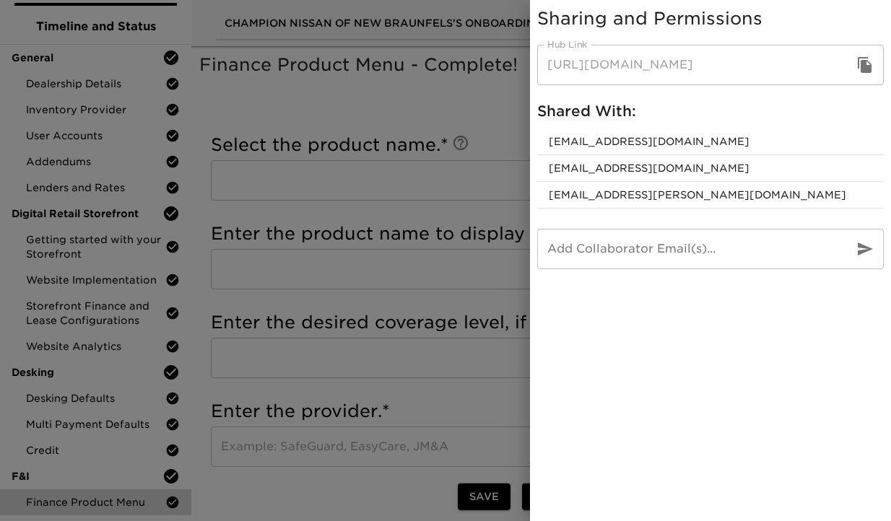
click at [868, 69] on icon "button" at bounding box center [865, 65] width 14 height 16
click at [305, 121] on div at bounding box center [445, 260] width 891 height 521
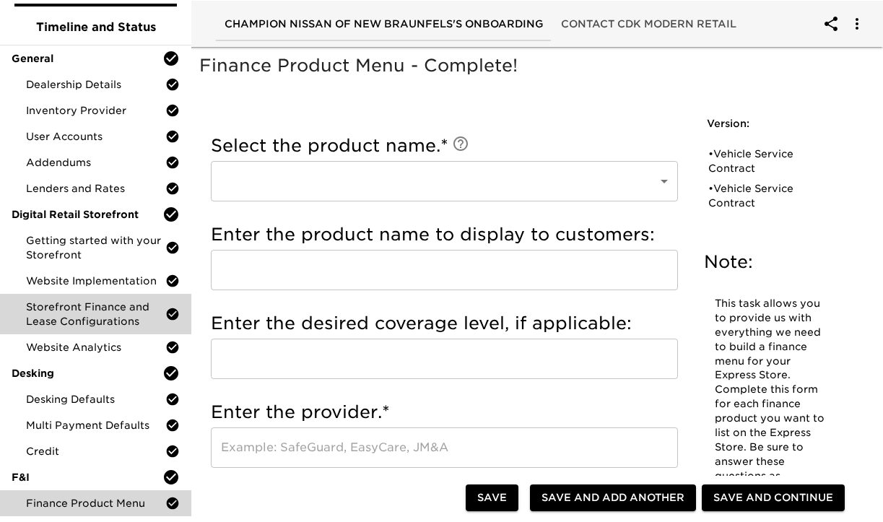
scroll to position [70, 0]
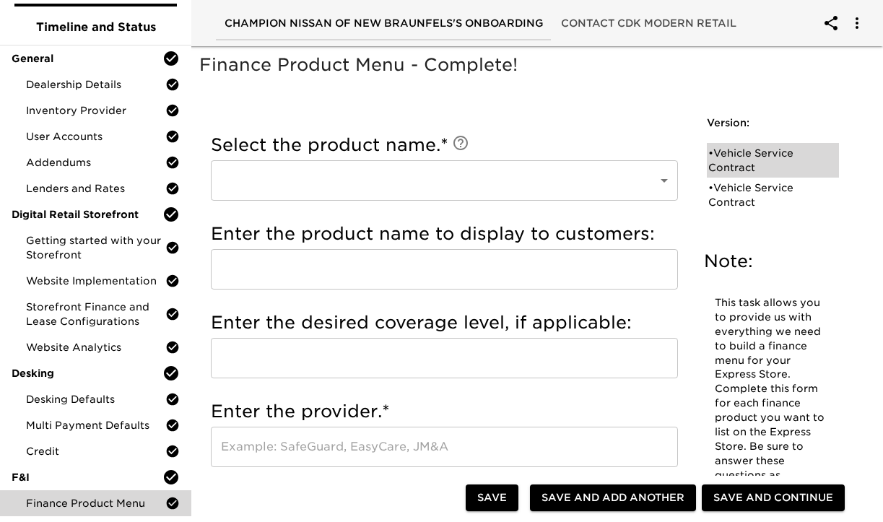
click at [766, 156] on div "• Vehicle Service Contract" at bounding box center [764, 160] width 110 height 29
type input "Vehicle Service Contract"
type input "Ethos Group"
type input "5 years 60,000 miles"
type input "Ethos Group"
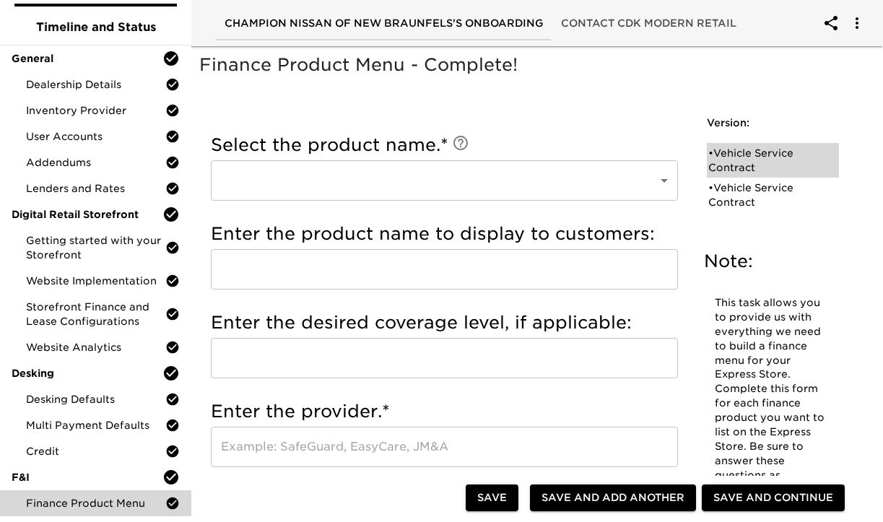
checkbox input "true"
radio input "true"
checkbox input "true"
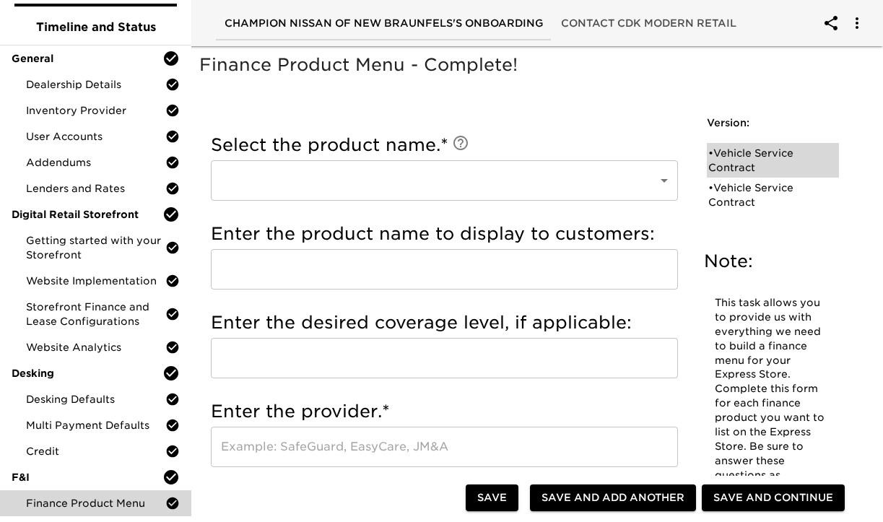
checkbox input "true"
radio input "true"
type input "19473"
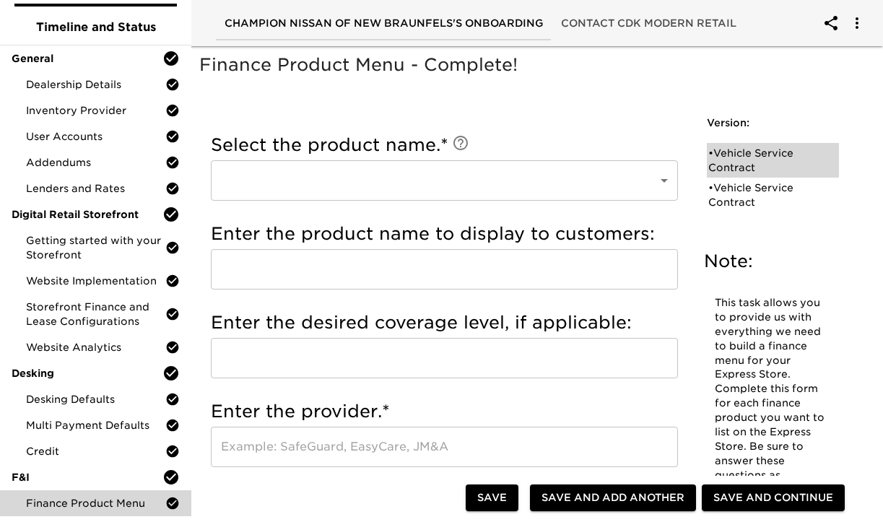
radio input "true"
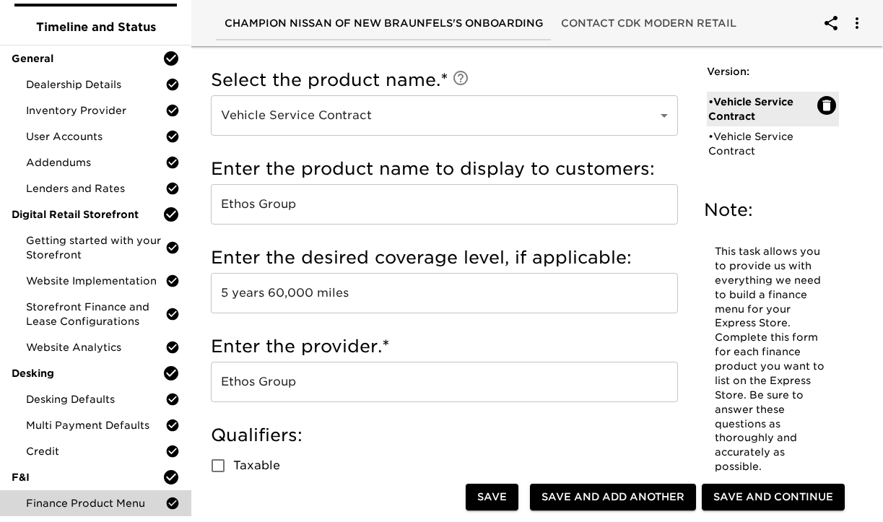
scroll to position [66, 0]
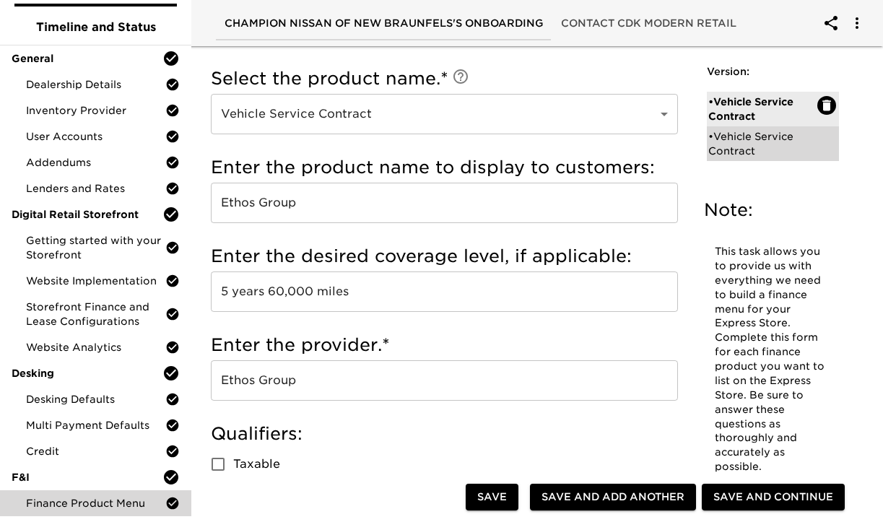
click at [748, 147] on div "• Vehicle Service Contract" at bounding box center [764, 143] width 110 height 29
checkbox input "false"
radio input "false"
checkbox input "false"
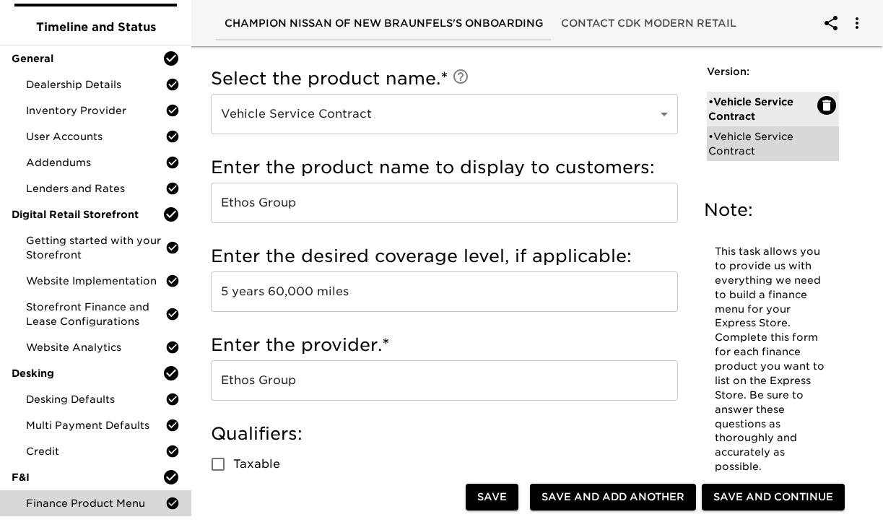
checkbox input "false"
radio input "false"
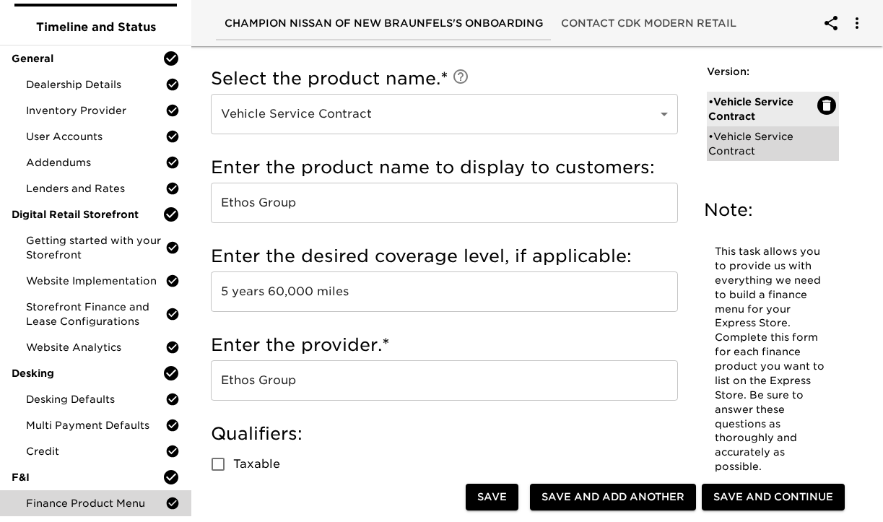
radio input "false"
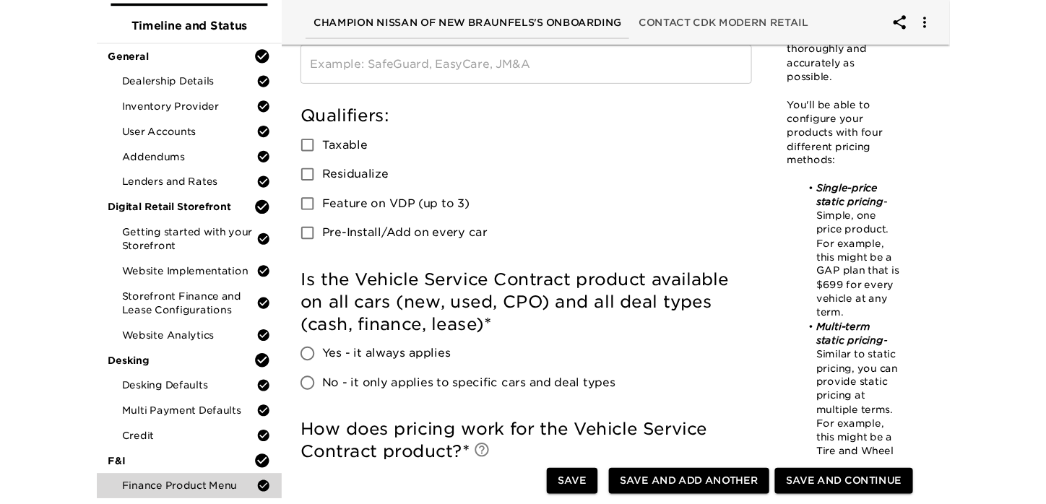
scroll to position [0, 0]
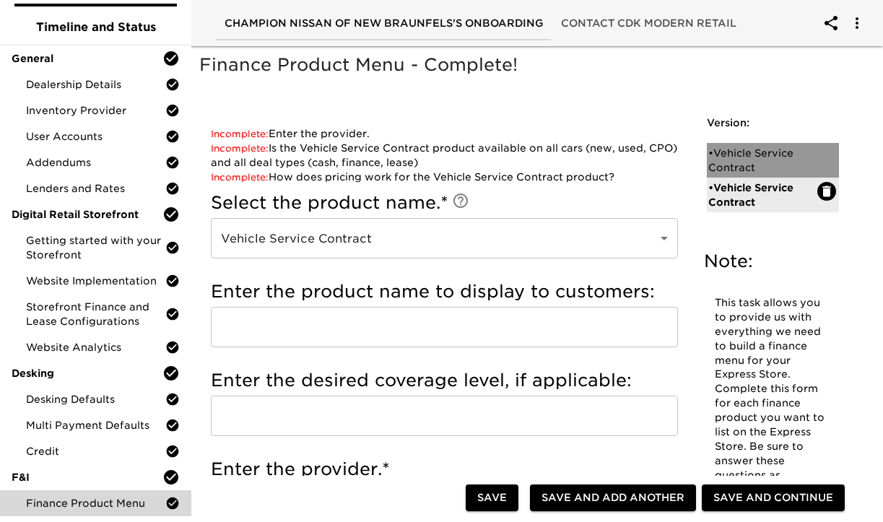
click at [723, 158] on div "• Vehicle Service Contract" at bounding box center [764, 160] width 110 height 29
type input "Ethos Group"
type input "5 years 60,000 miles"
type input "Ethos Group"
checkbox input "true"
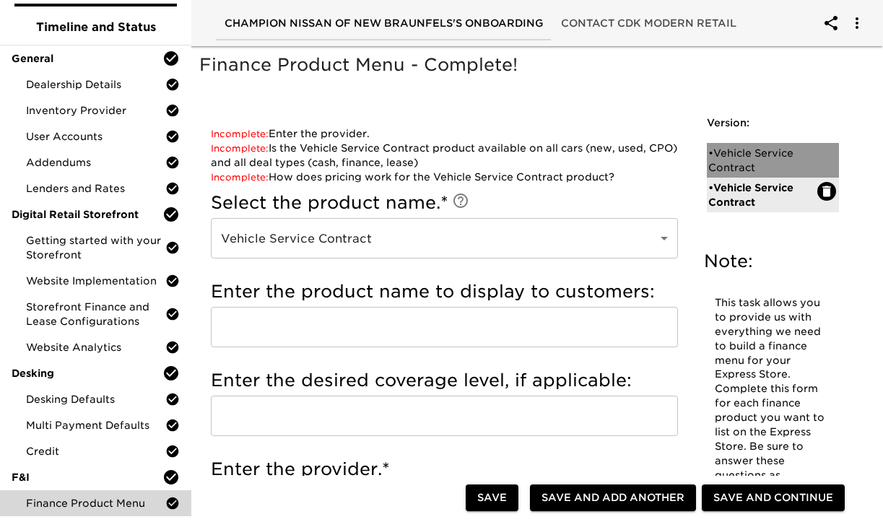
radio input "true"
checkbox input "true"
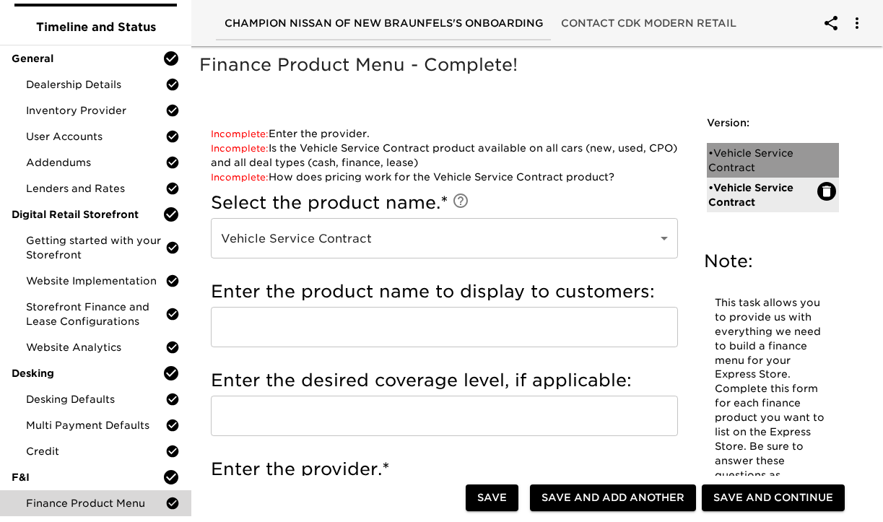
checkbox input "true"
radio input "true"
type input "19473"
radio input "true"
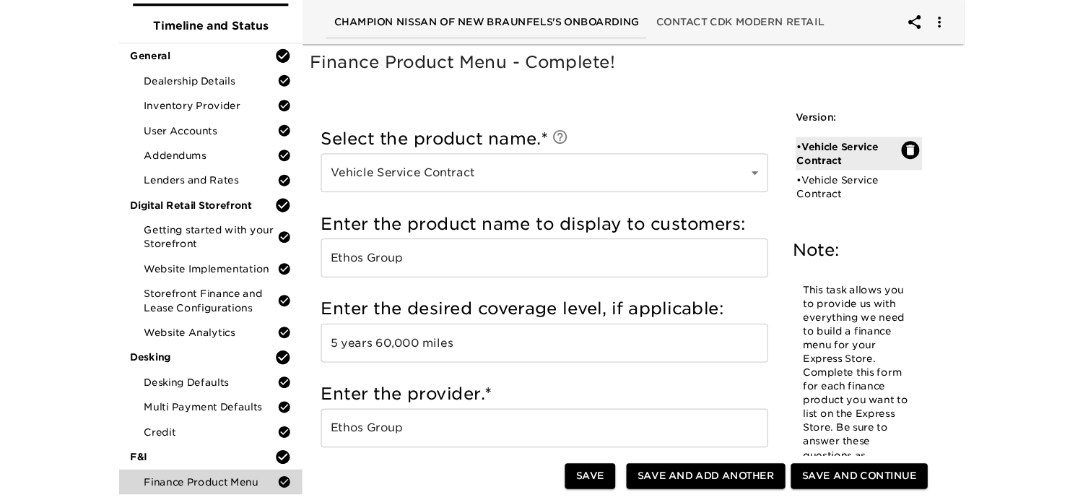
scroll to position [71, 0]
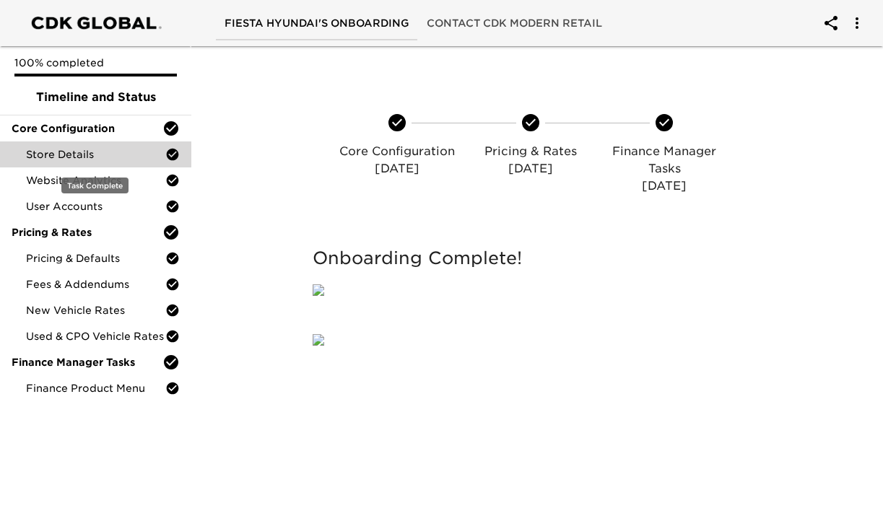
click at [115, 157] on span "Store Details" at bounding box center [95, 154] width 139 height 14
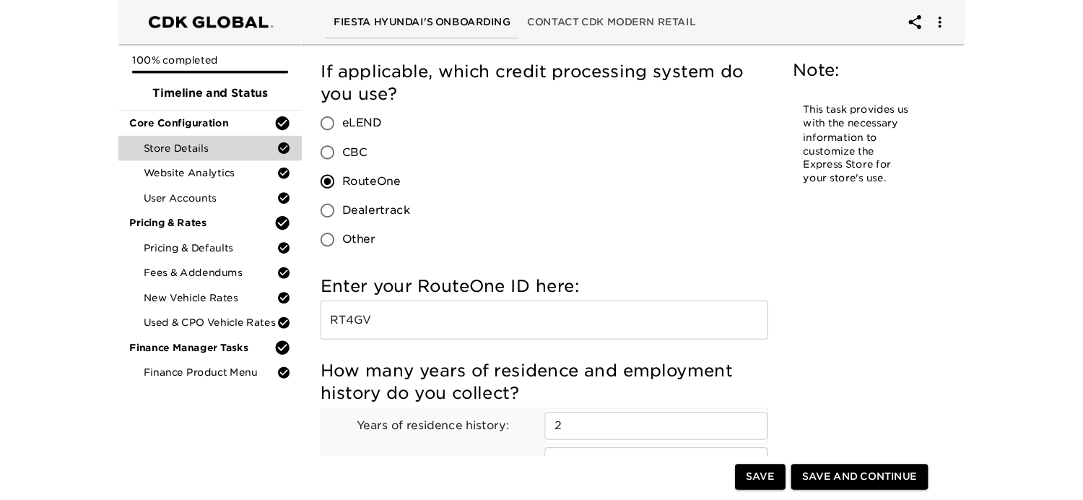
scroll to position [1769, 0]
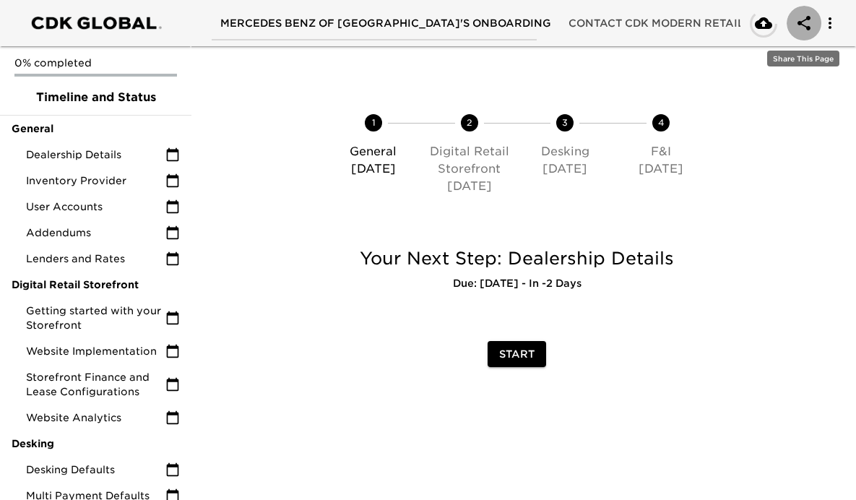
click at [806, 27] on icon "account of current user" at bounding box center [803, 23] width 13 height 14
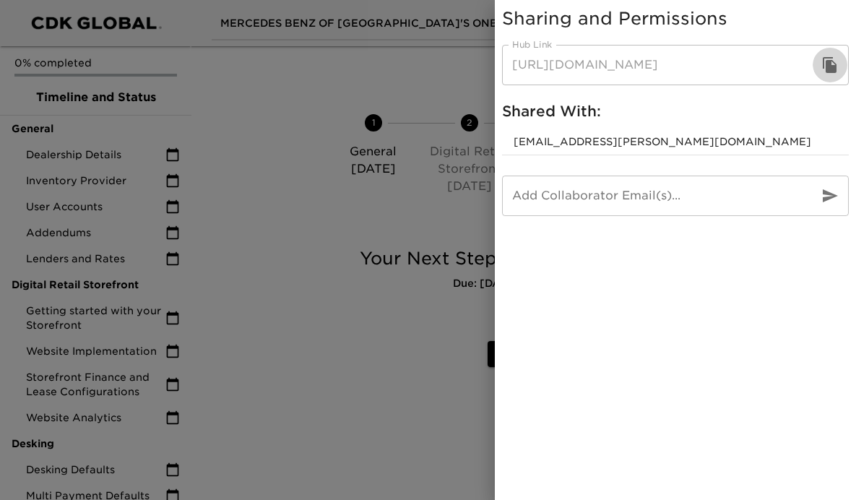
click at [827, 66] on icon "button" at bounding box center [830, 65] width 14 height 16
